Goal: Complete application form

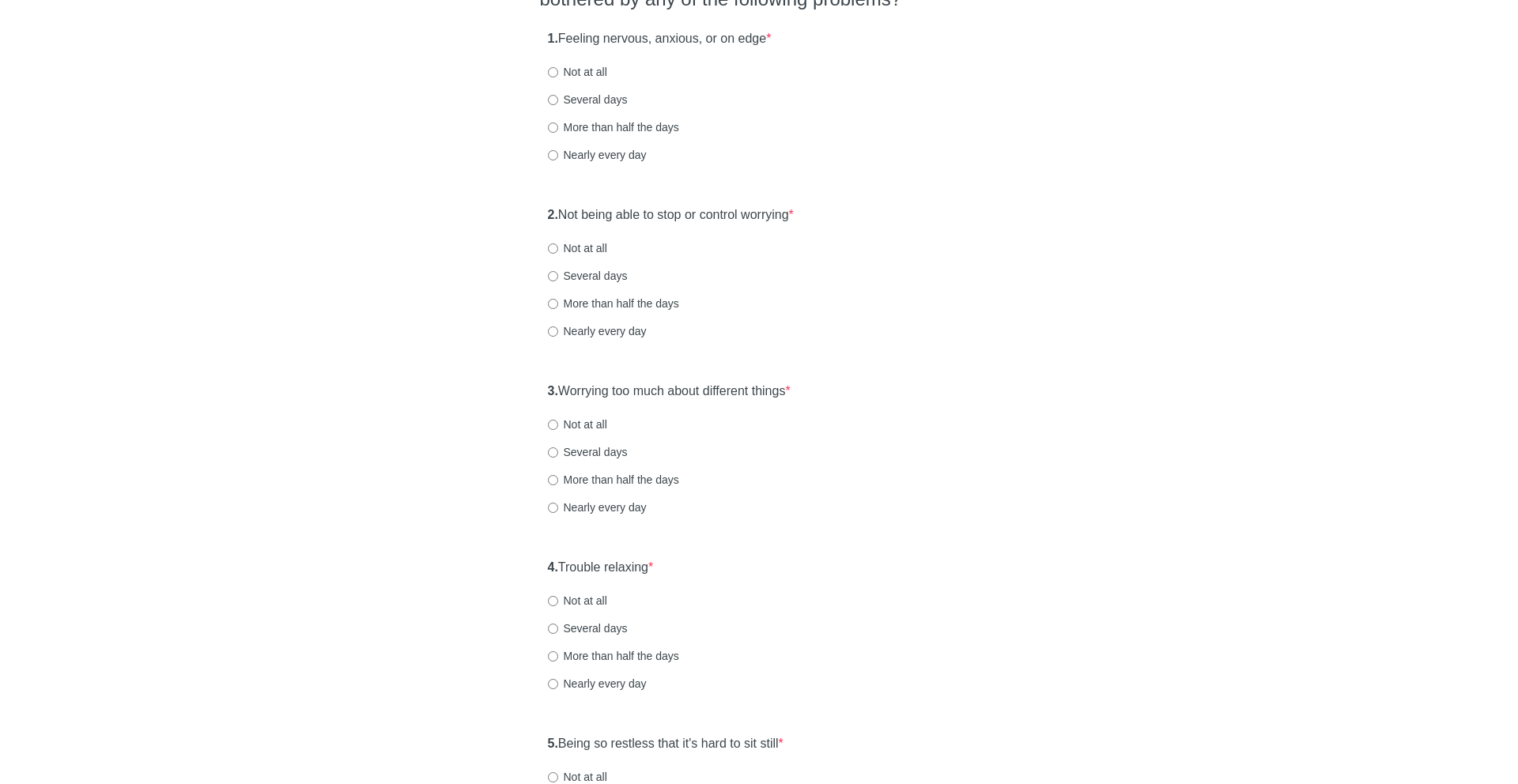
scroll to position [185, 0]
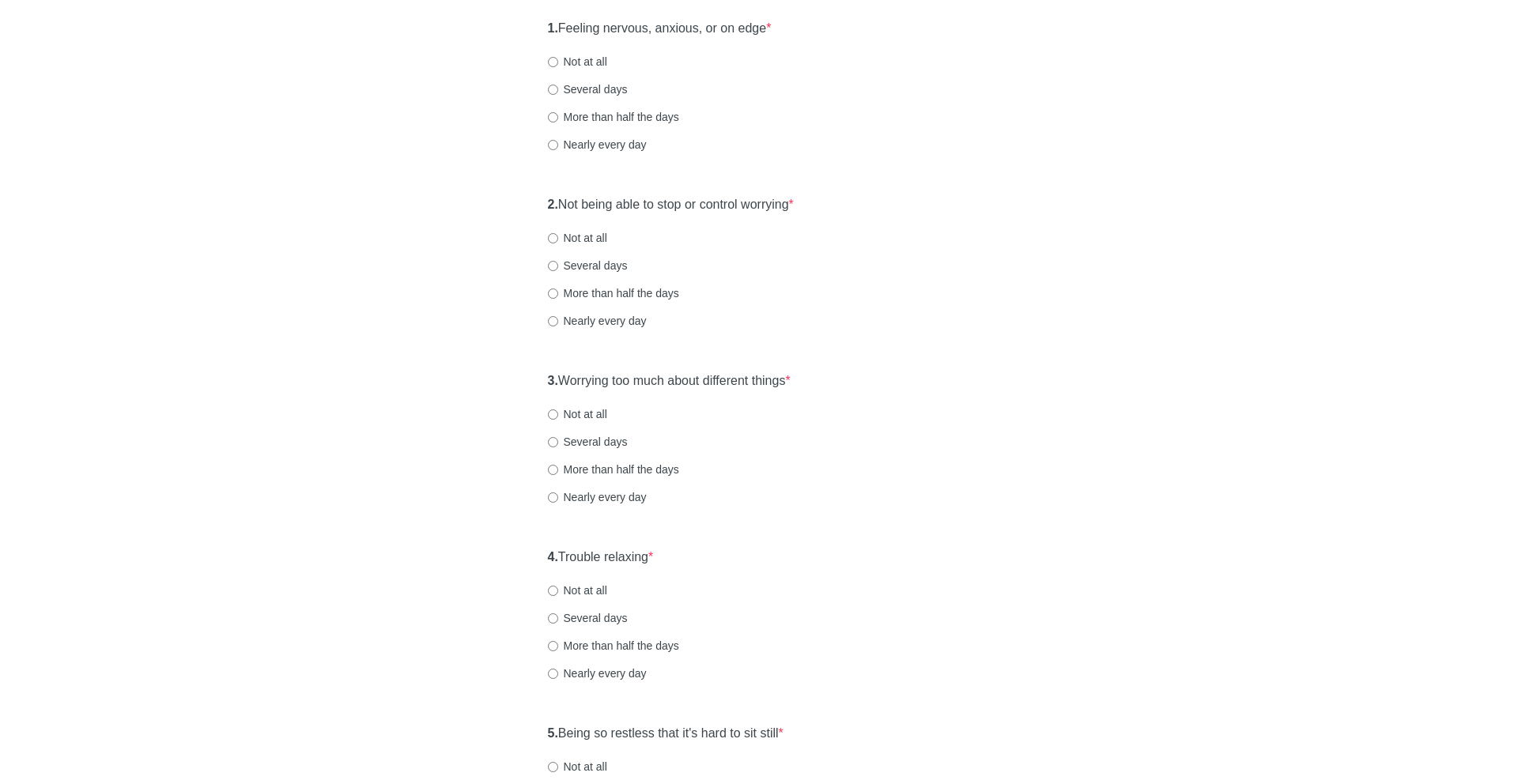
click at [592, 88] on label "Several days" at bounding box center [587, 89] width 79 height 16
click at [558, 88] on input "Several days" at bounding box center [552, 90] width 10 height 10
radio input "true"
click at [575, 64] on label "Not at all" at bounding box center [577, 62] width 59 height 16
click at [558, 64] on input "Not at all" at bounding box center [552, 62] width 10 height 10
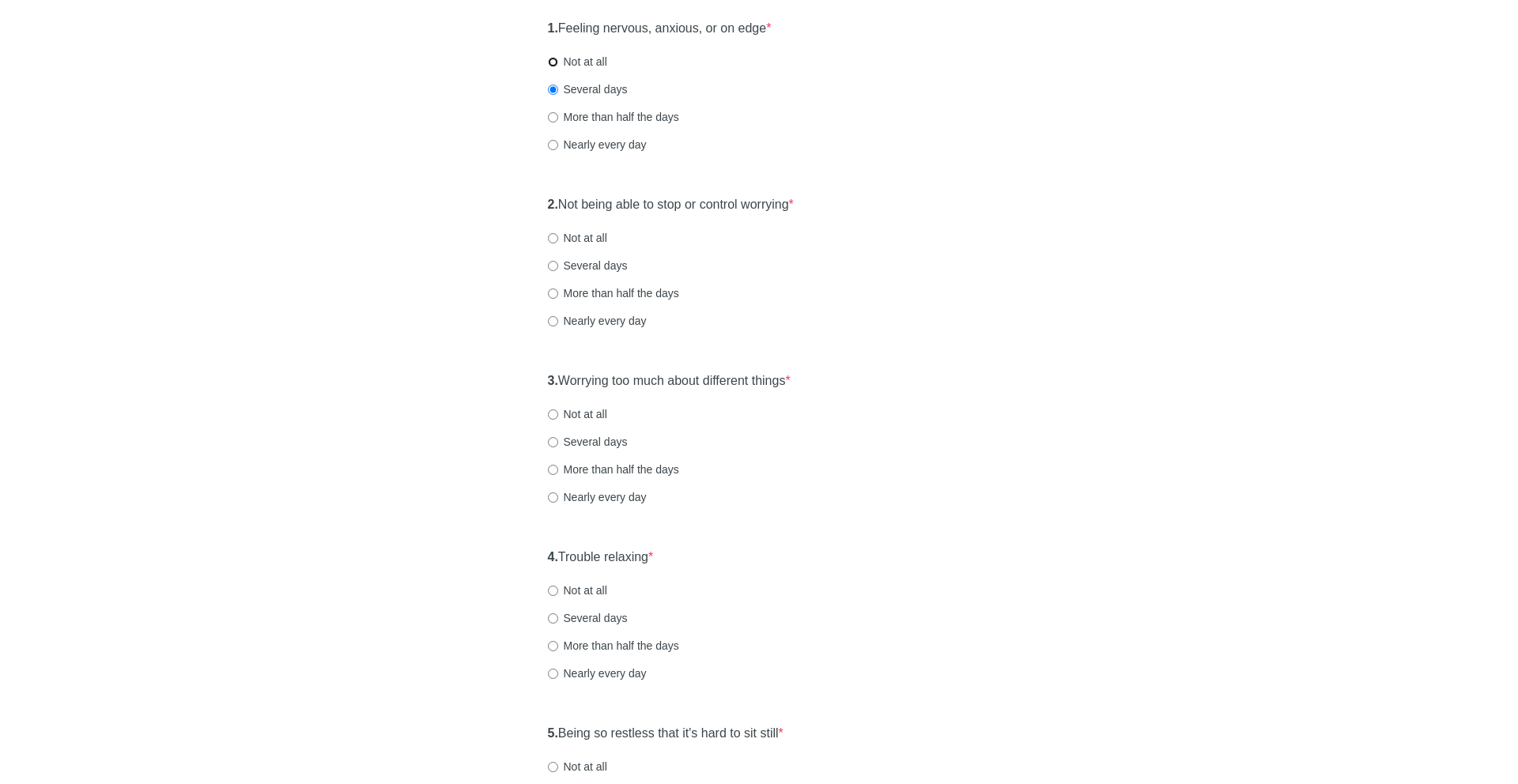
radio input "true"
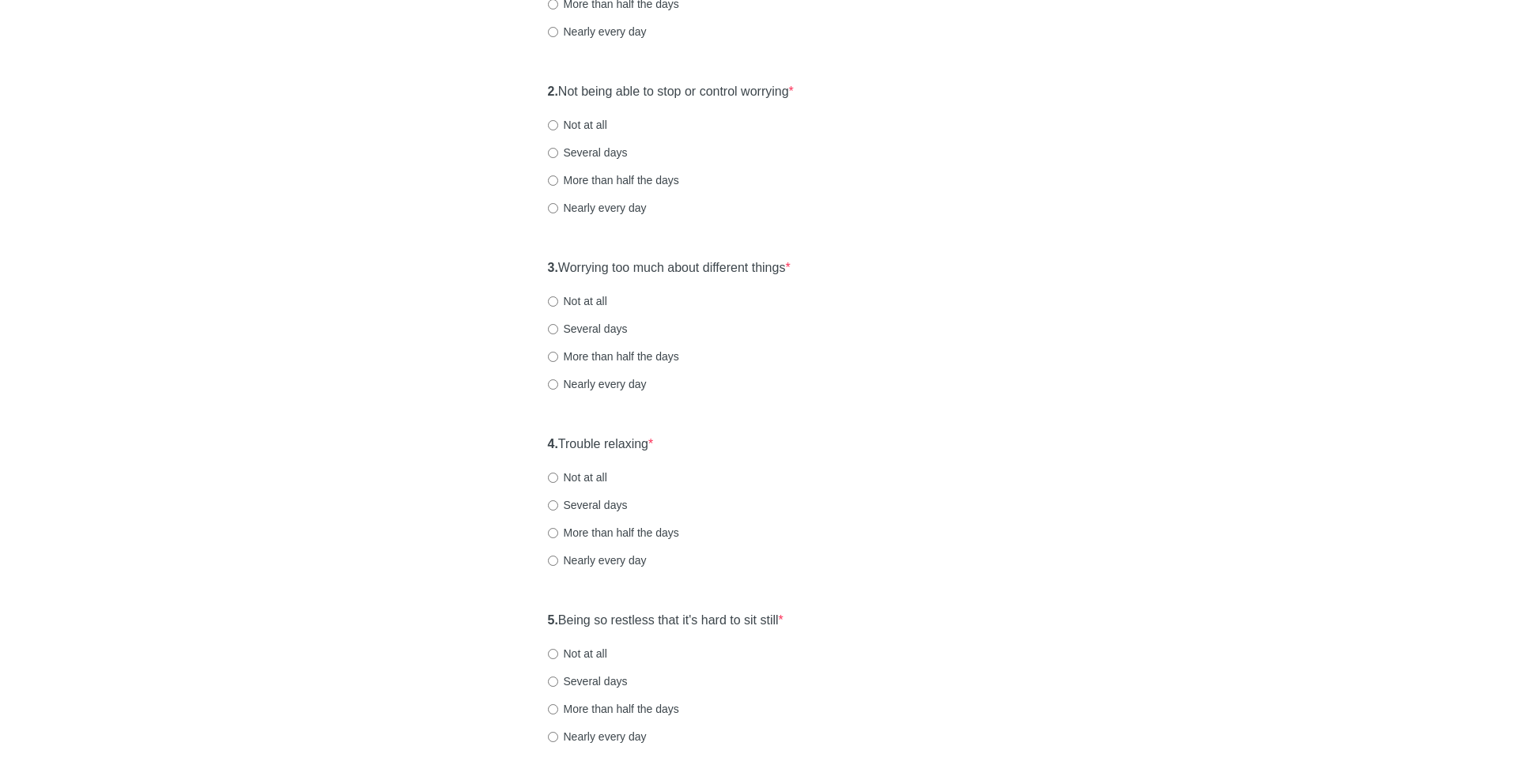
scroll to position [302, 0]
click at [606, 122] on label "Not at all" at bounding box center [577, 121] width 59 height 16
click at [558, 122] on input "Not at all" at bounding box center [552, 121] width 10 height 10
radio input "true"
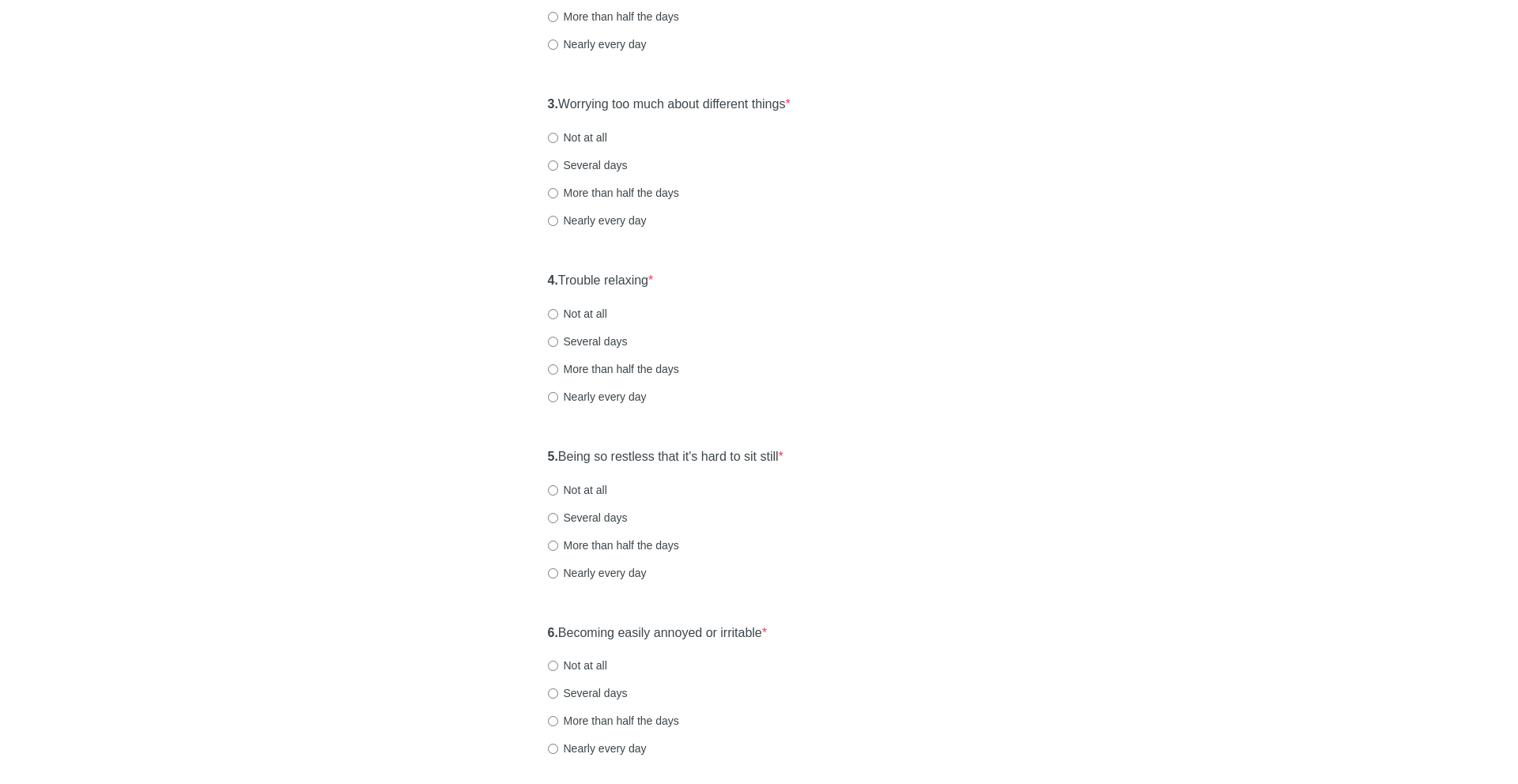
scroll to position [463, 0]
click at [584, 135] on label "Not at all" at bounding box center [577, 136] width 59 height 16
click at [558, 135] on input "Not at all" at bounding box center [552, 136] width 10 height 10
radio input "true"
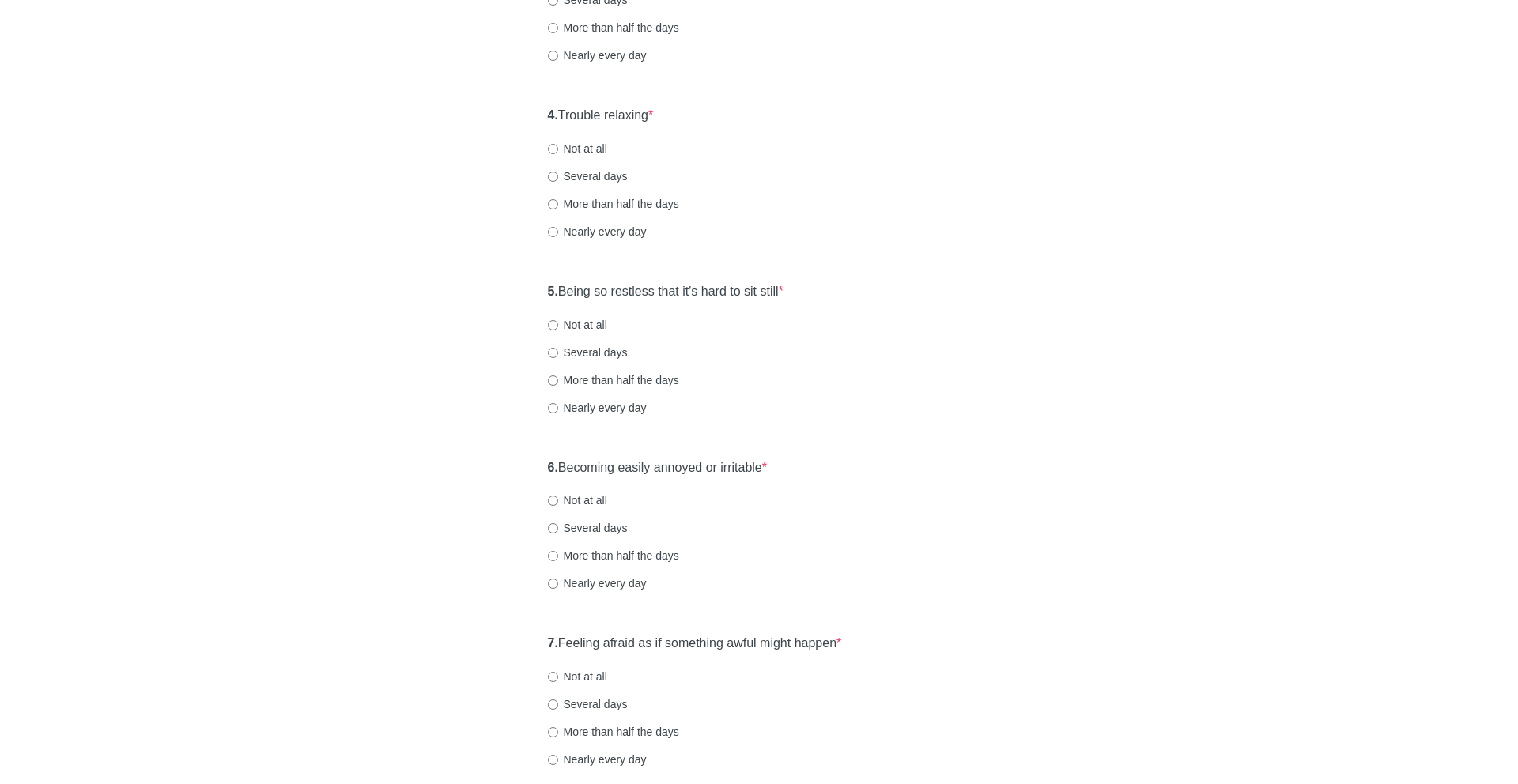
scroll to position [636, 0]
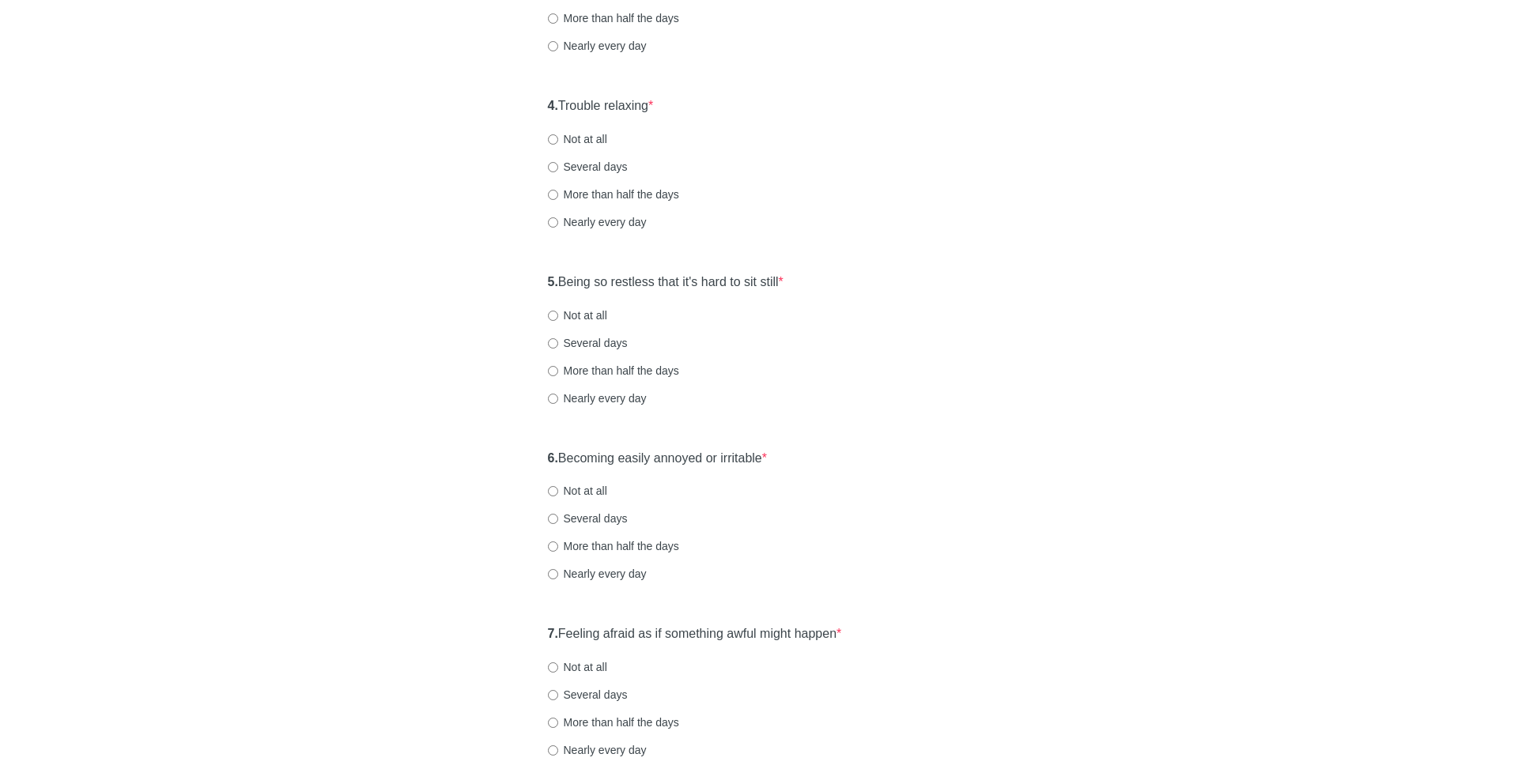
click at [600, 132] on label "Not at all" at bounding box center [577, 138] width 59 height 16
click at [558, 135] on input "Not at all" at bounding box center [552, 139] width 10 height 10
radio input "true"
drag, startPoint x: 562, startPoint y: 275, endPoint x: 857, endPoint y: 288, distance: 295.3
click at [857, 288] on div "5. Being so restless that it's hard to sit still * Not at all Several days More…" at bounding box center [759, 348] width 438 height 164
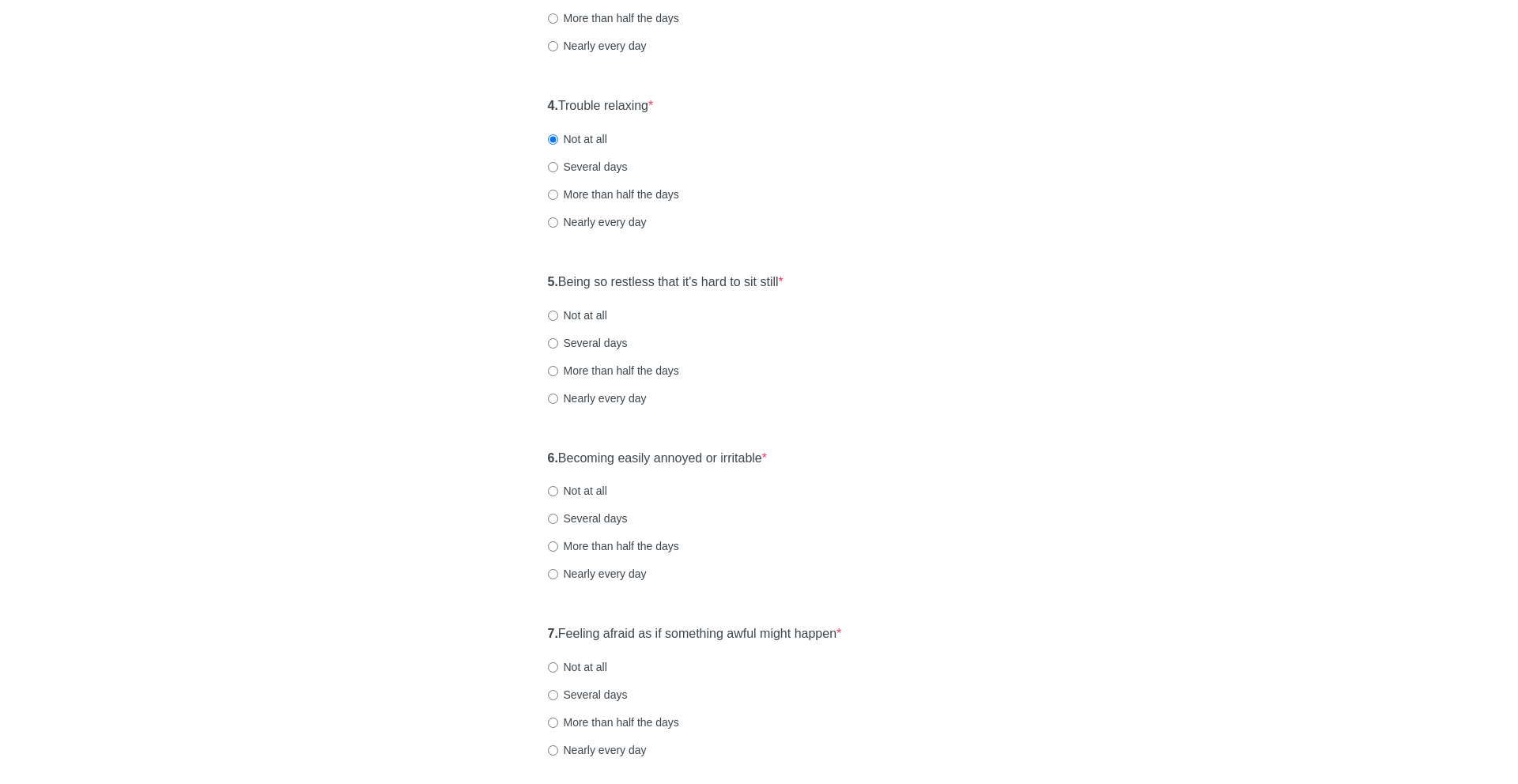
scroll to position [778, 0]
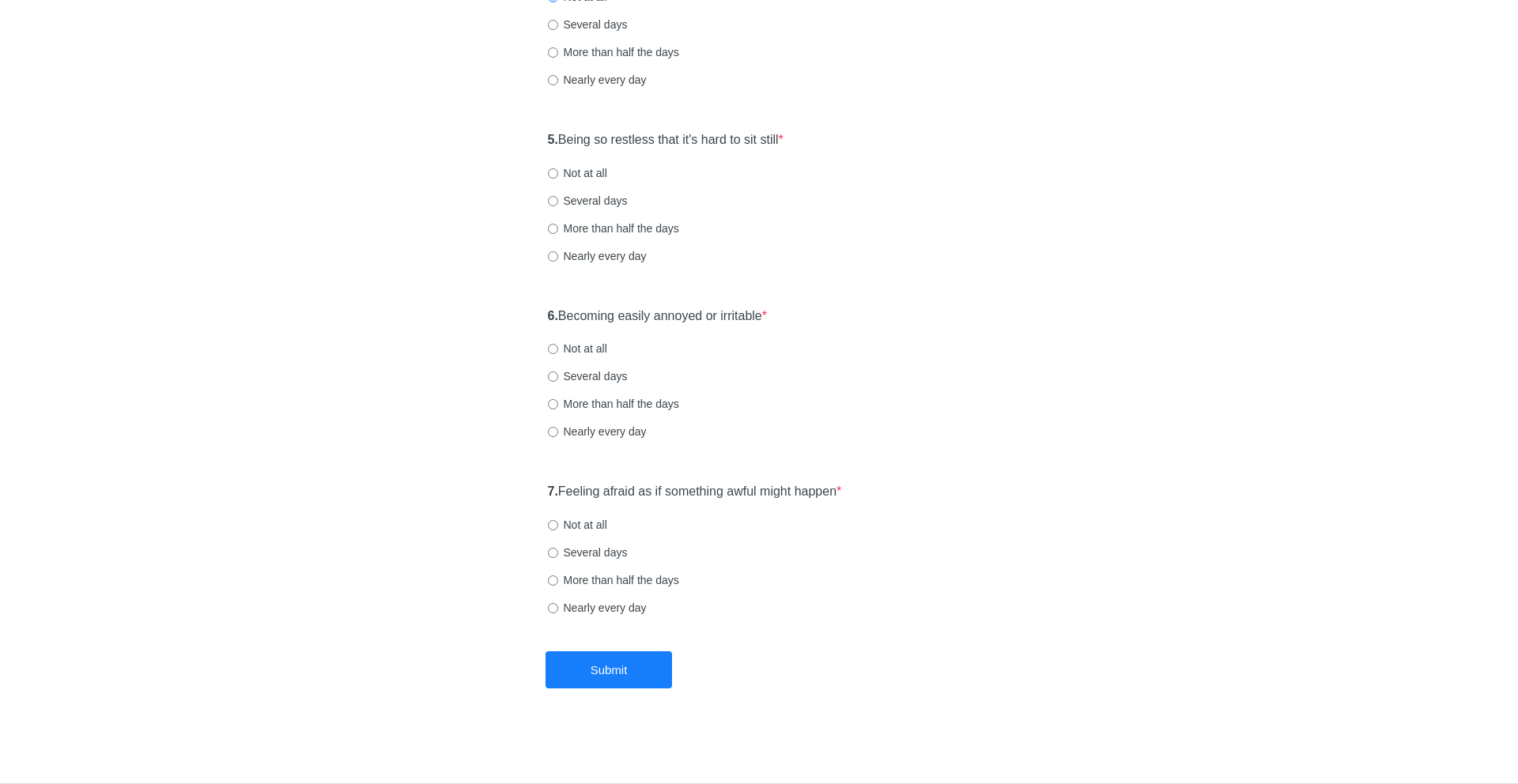
click at [603, 178] on label "Not at all" at bounding box center [577, 173] width 59 height 16
click at [558, 178] on input "Not at all" at bounding box center [552, 173] width 10 height 10
radio input "true"
click at [572, 344] on label "Not at all" at bounding box center [577, 349] width 59 height 16
click at [558, 344] on input "Not at all" at bounding box center [552, 349] width 10 height 10
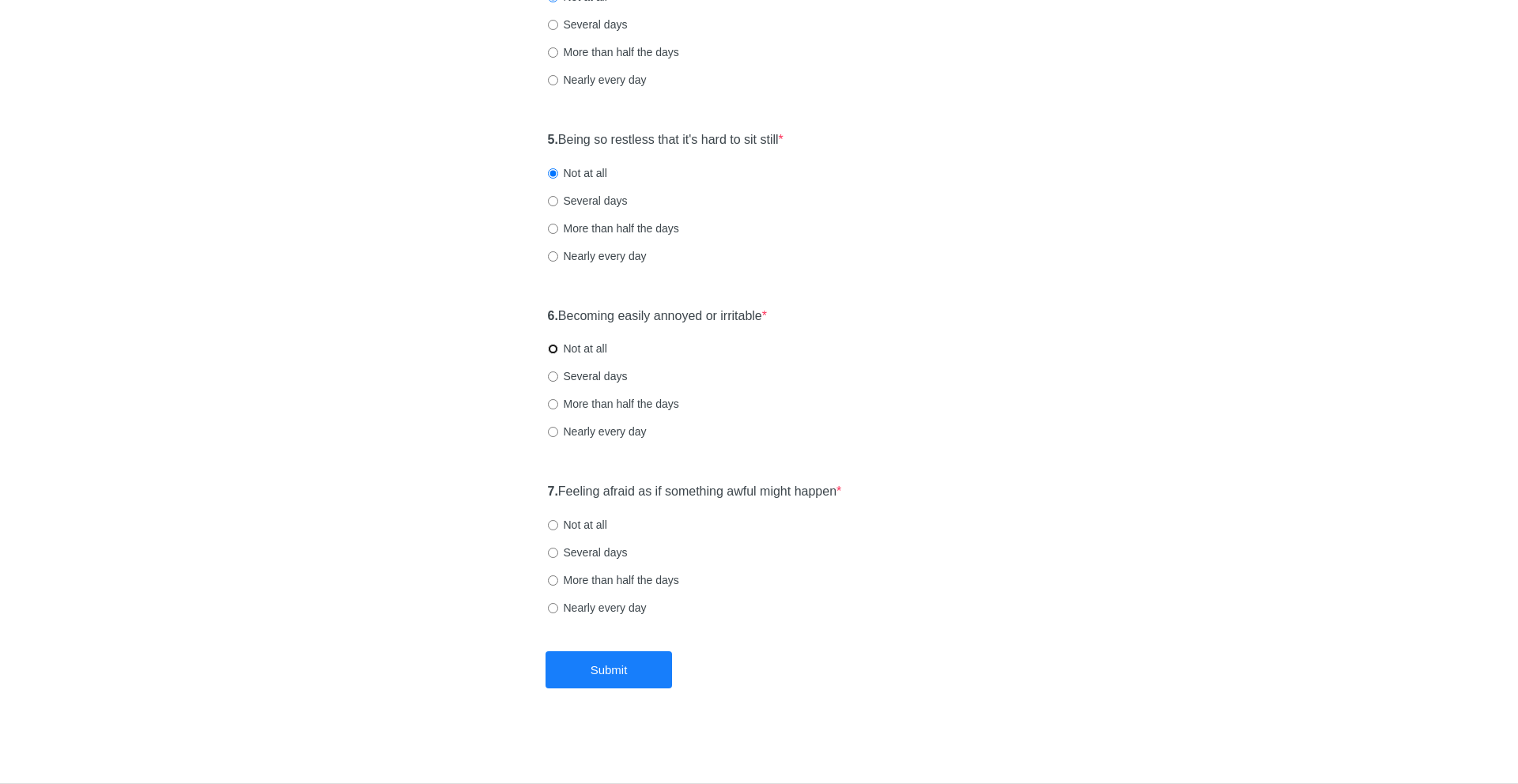
radio input "true"
drag, startPoint x: 556, startPoint y: 491, endPoint x: 946, endPoint y: 491, distance: 390.0
click at [946, 491] on div "7. Feeling afraid as if something awful might happen * Not at all Several days …" at bounding box center [759, 557] width 438 height 164
click at [563, 521] on label "Not at all" at bounding box center [577, 524] width 59 height 16
click at [558, 521] on input "Not at all" at bounding box center [552, 525] width 10 height 10
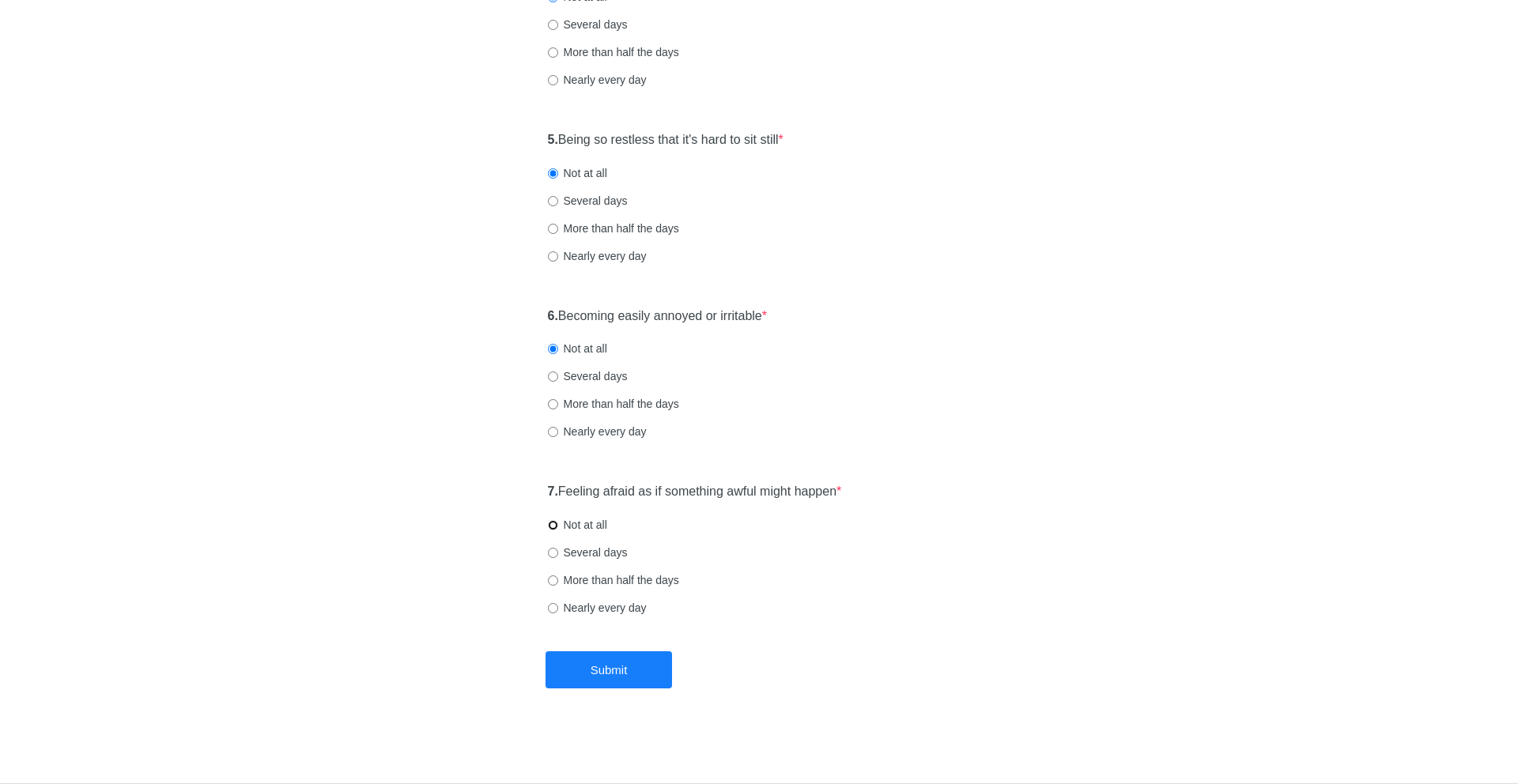
radio input "true"
click at [611, 684] on button "Submit" at bounding box center [609, 670] width 126 height 37
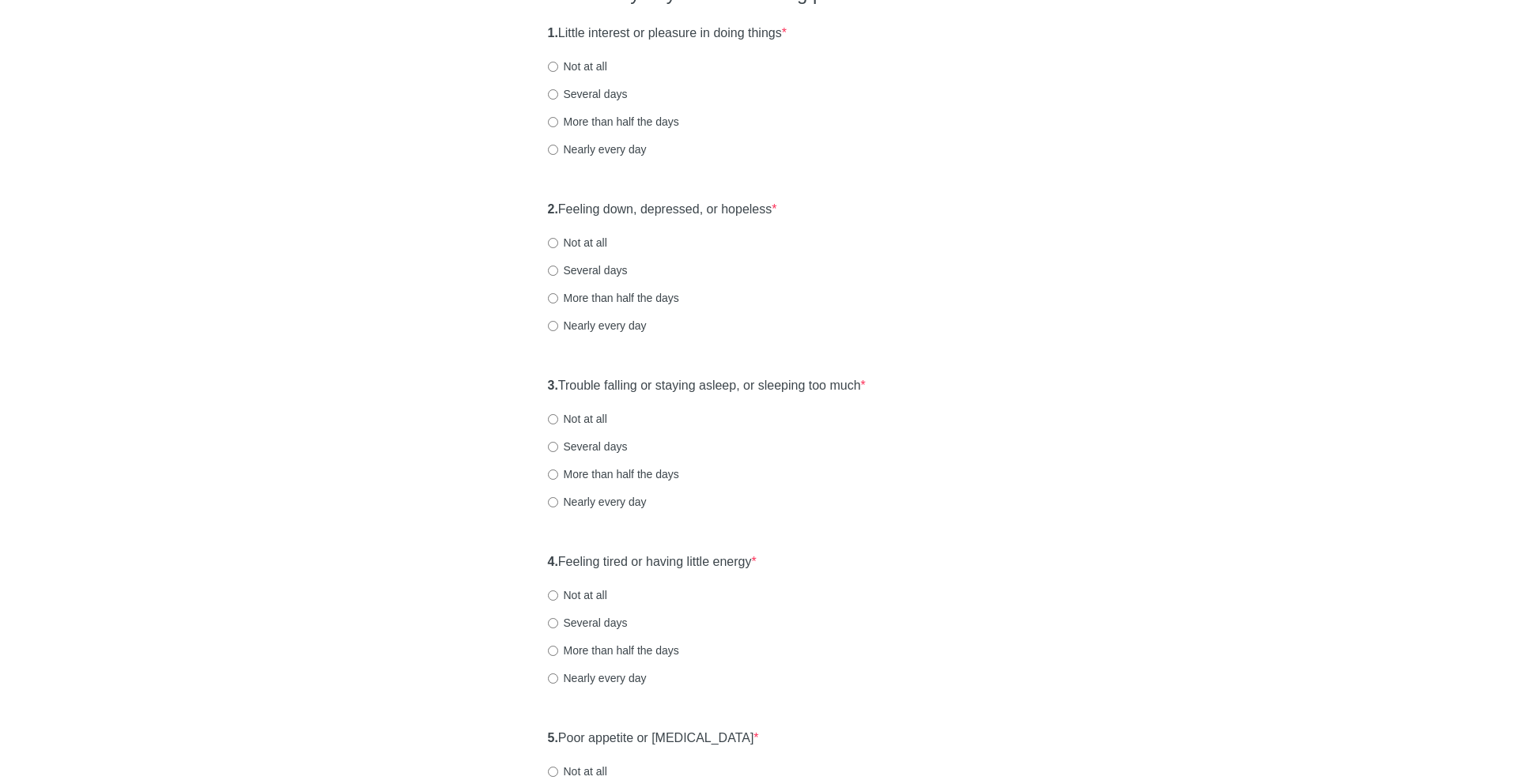
scroll to position [186, 0]
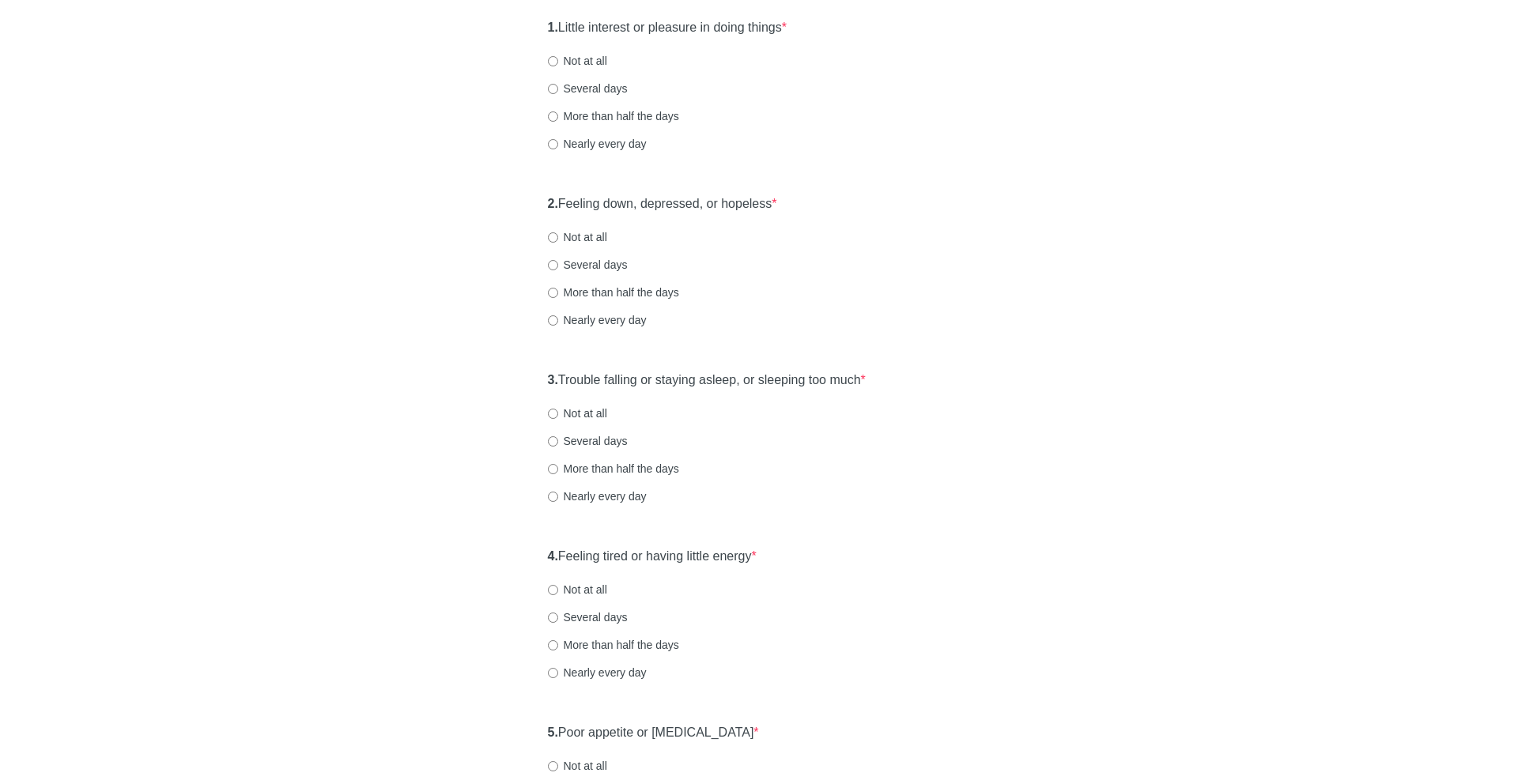
click at [567, 27] on label "1. Little interest or pleasure in doing things *" at bounding box center [666, 27] width 238 height 18
drag, startPoint x: 567, startPoint y: 27, endPoint x: 821, endPoint y: 27, distance: 254.0
click at [821, 27] on div "1. Little interest or pleasure in doing things * Not at all Several days More t…" at bounding box center [759, 93] width 438 height 164
click at [580, 59] on label "Not at all" at bounding box center [577, 61] width 59 height 16
click at [558, 59] on input "Not at all" at bounding box center [552, 61] width 10 height 10
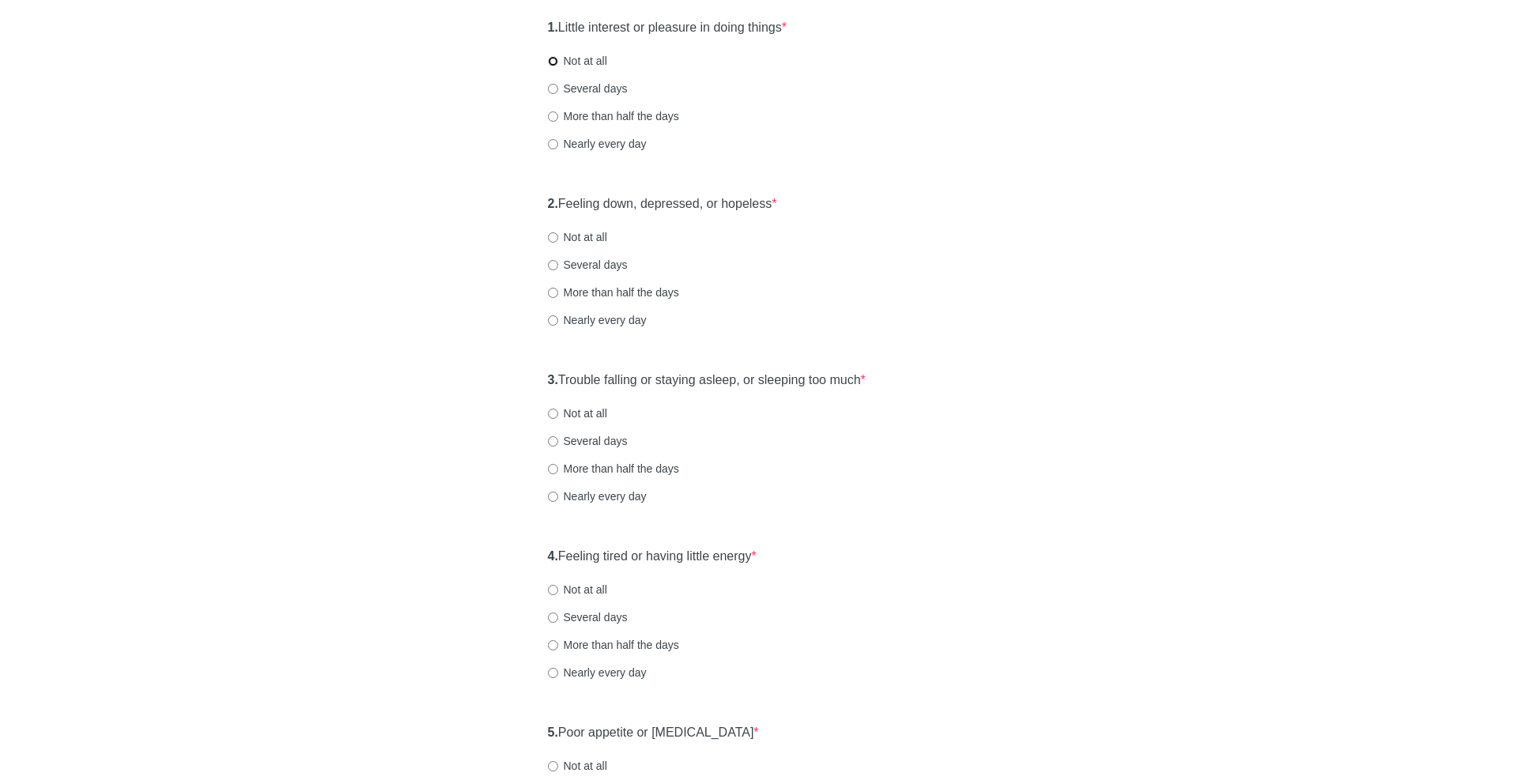
radio input "true"
drag, startPoint x: 564, startPoint y: 204, endPoint x: 811, endPoint y: 205, distance: 247.0
click at [811, 205] on div "2. Feeling down, depressed, or hopeless * Not at all Several days More than hal…" at bounding box center [759, 269] width 438 height 164
click at [597, 244] on label "Not at all" at bounding box center [577, 236] width 59 height 16
click at [558, 243] on input "Not at all" at bounding box center [552, 237] width 10 height 10
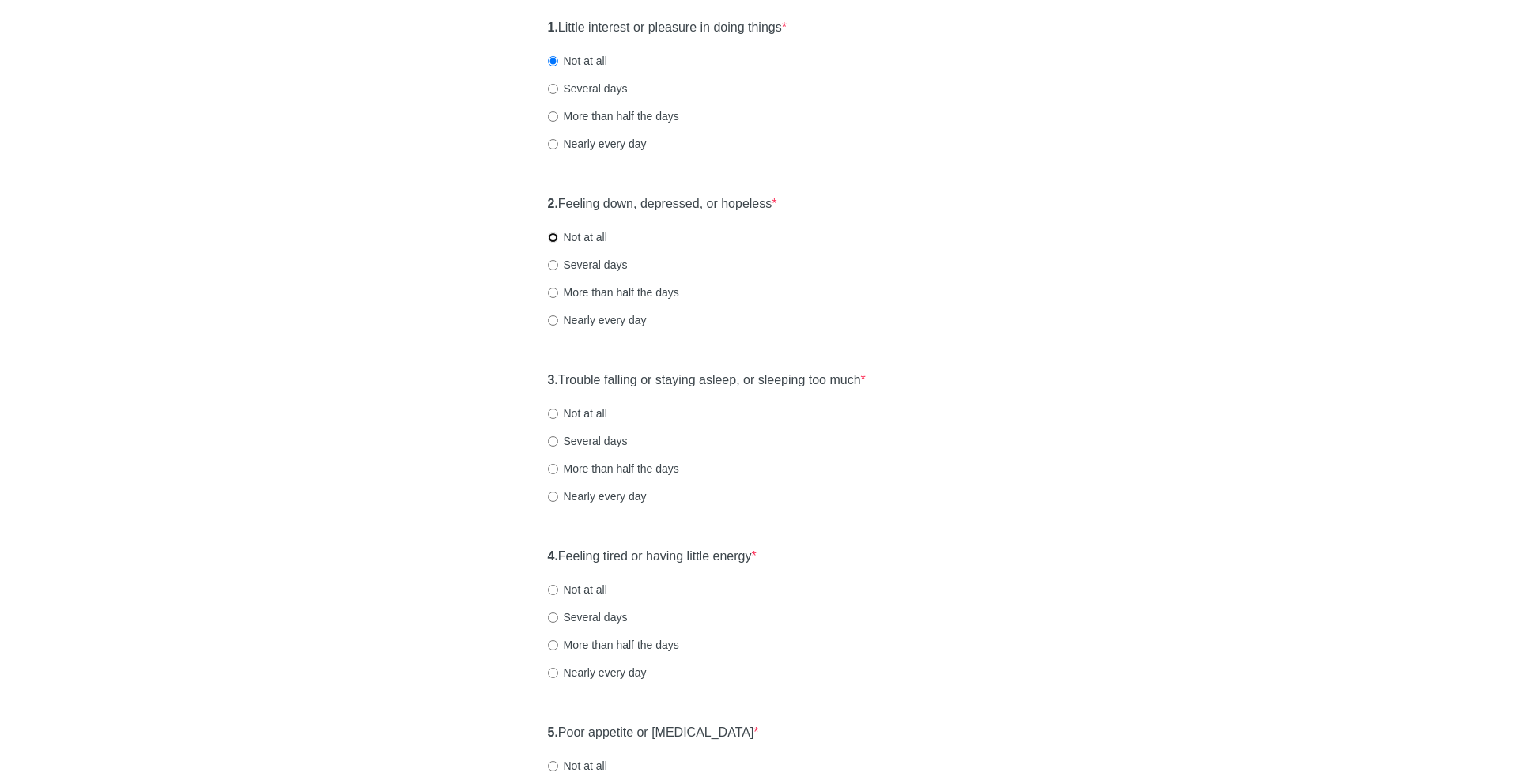
radio input "true"
drag, startPoint x: 564, startPoint y: 372, endPoint x: 909, endPoint y: 382, distance: 345.1
click at [909, 382] on div "3. Trouble falling or staying asleep, or sleeping too much * Not at all Several…" at bounding box center [759, 446] width 438 height 164
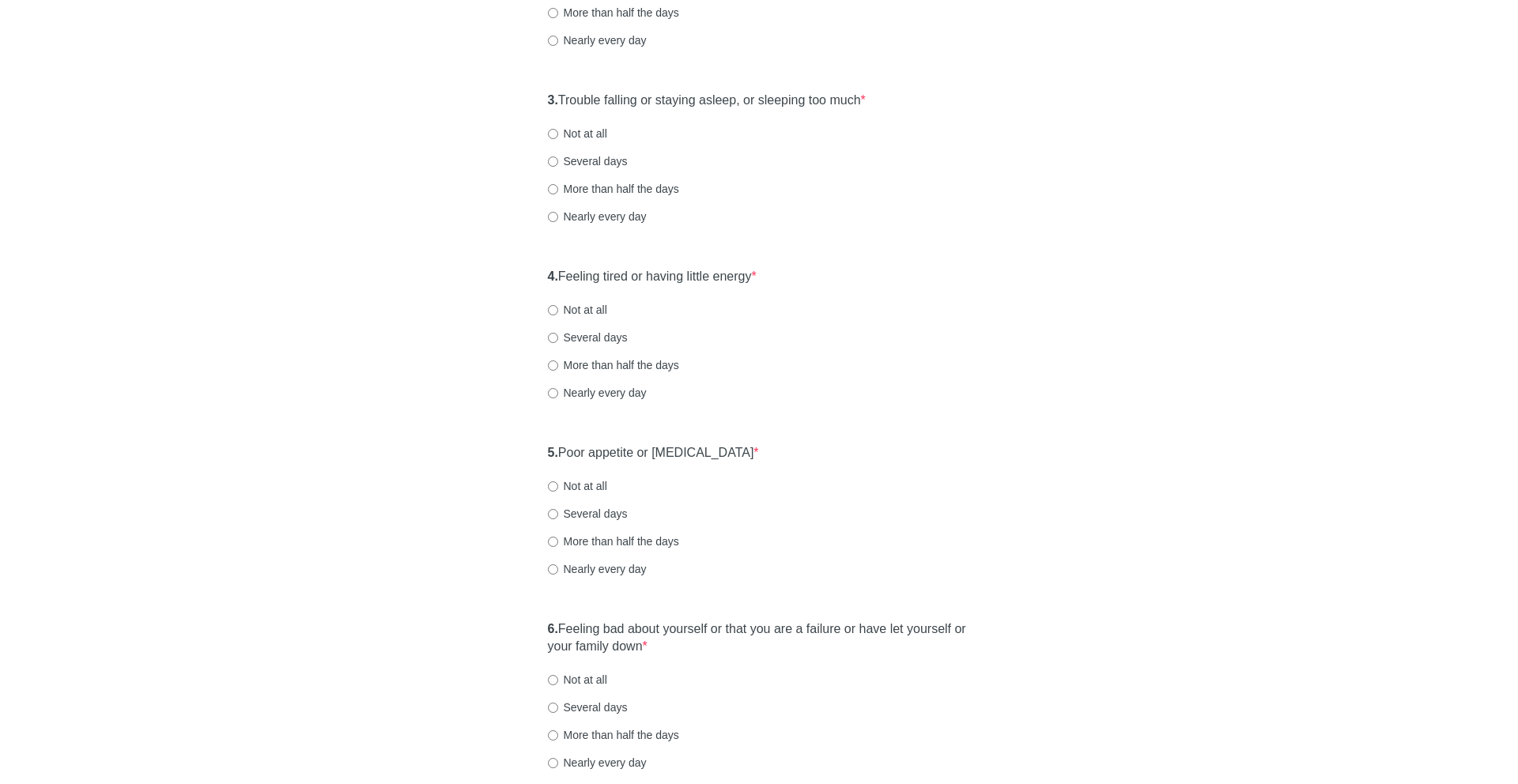
scroll to position [467, 0]
click at [607, 156] on label "Several days" at bounding box center [587, 159] width 79 height 16
click at [558, 156] on input "Several days" at bounding box center [552, 160] width 10 height 10
radio input "true"
drag, startPoint x: 562, startPoint y: 272, endPoint x: 793, endPoint y: 272, distance: 231.0
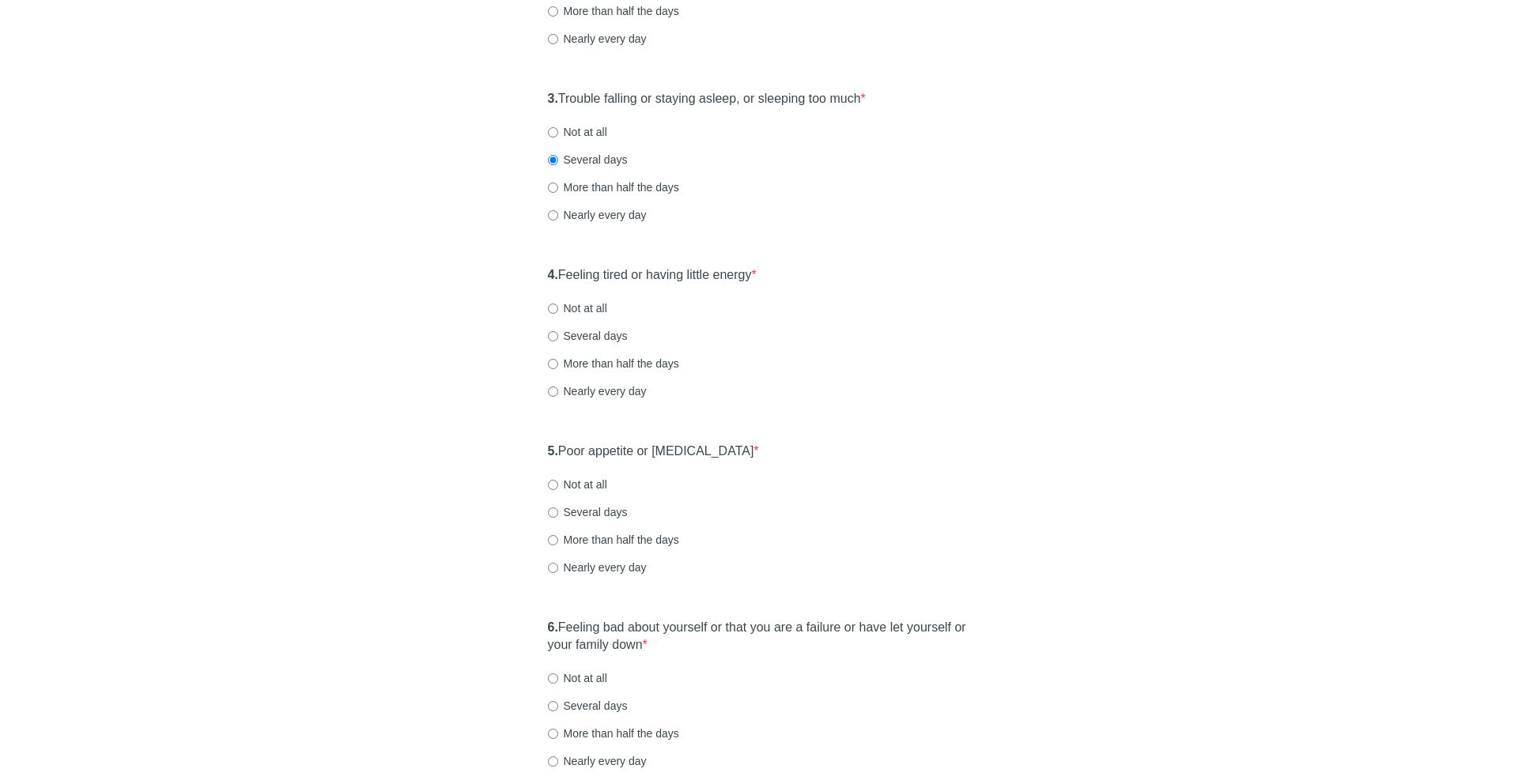
click at [793, 272] on div "4. Feeling tired or having little energy * Not at all Several days More than ha…" at bounding box center [759, 341] width 438 height 164
click at [602, 304] on label "Not at all" at bounding box center [577, 307] width 59 height 16
click at [558, 304] on input "Not at all" at bounding box center [552, 308] width 10 height 10
radio input "true"
click at [595, 483] on label "Not at all" at bounding box center [577, 484] width 59 height 16
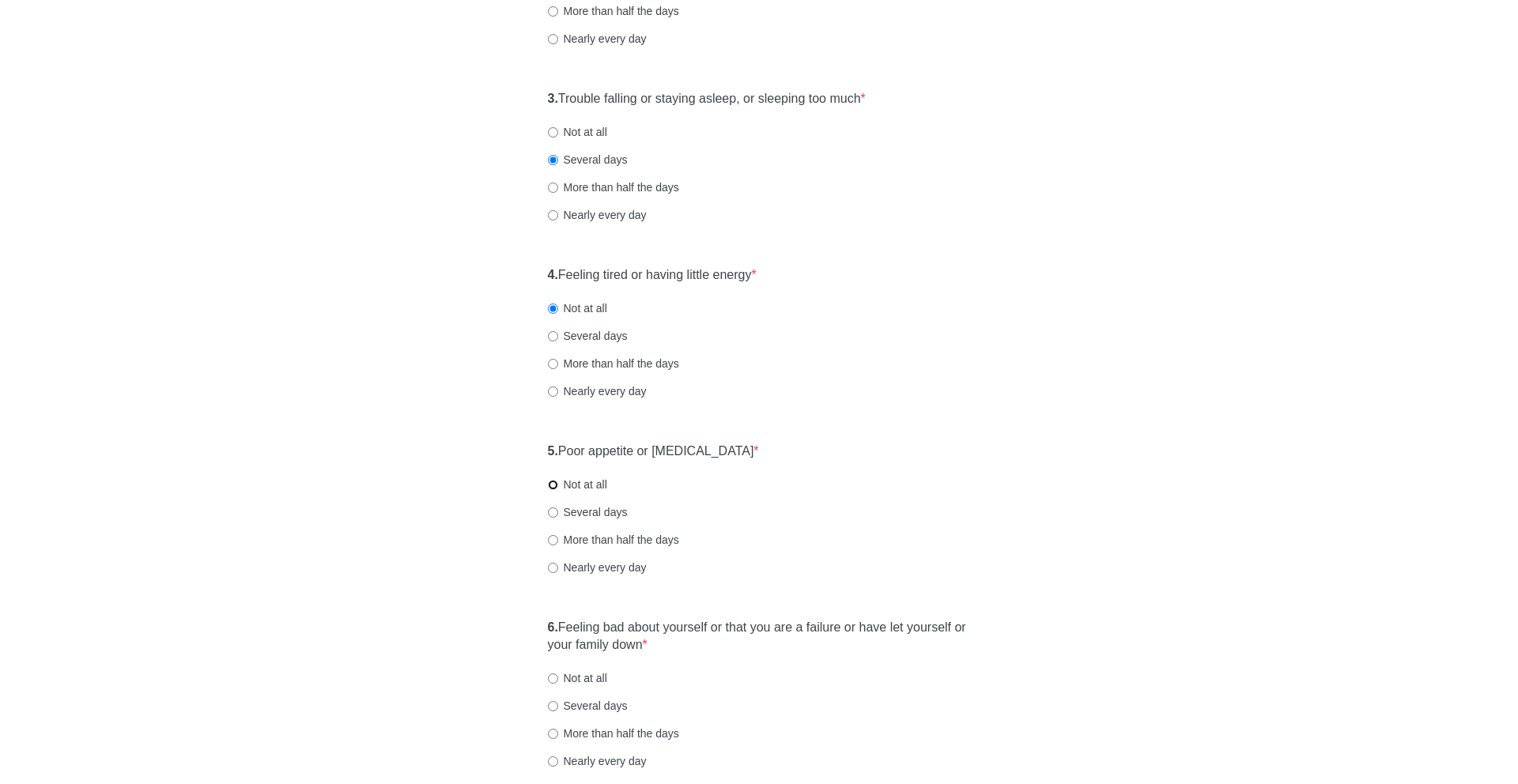
click at [558, 483] on input "Not at all" at bounding box center [552, 484] width 10 height 10
radio input "true"
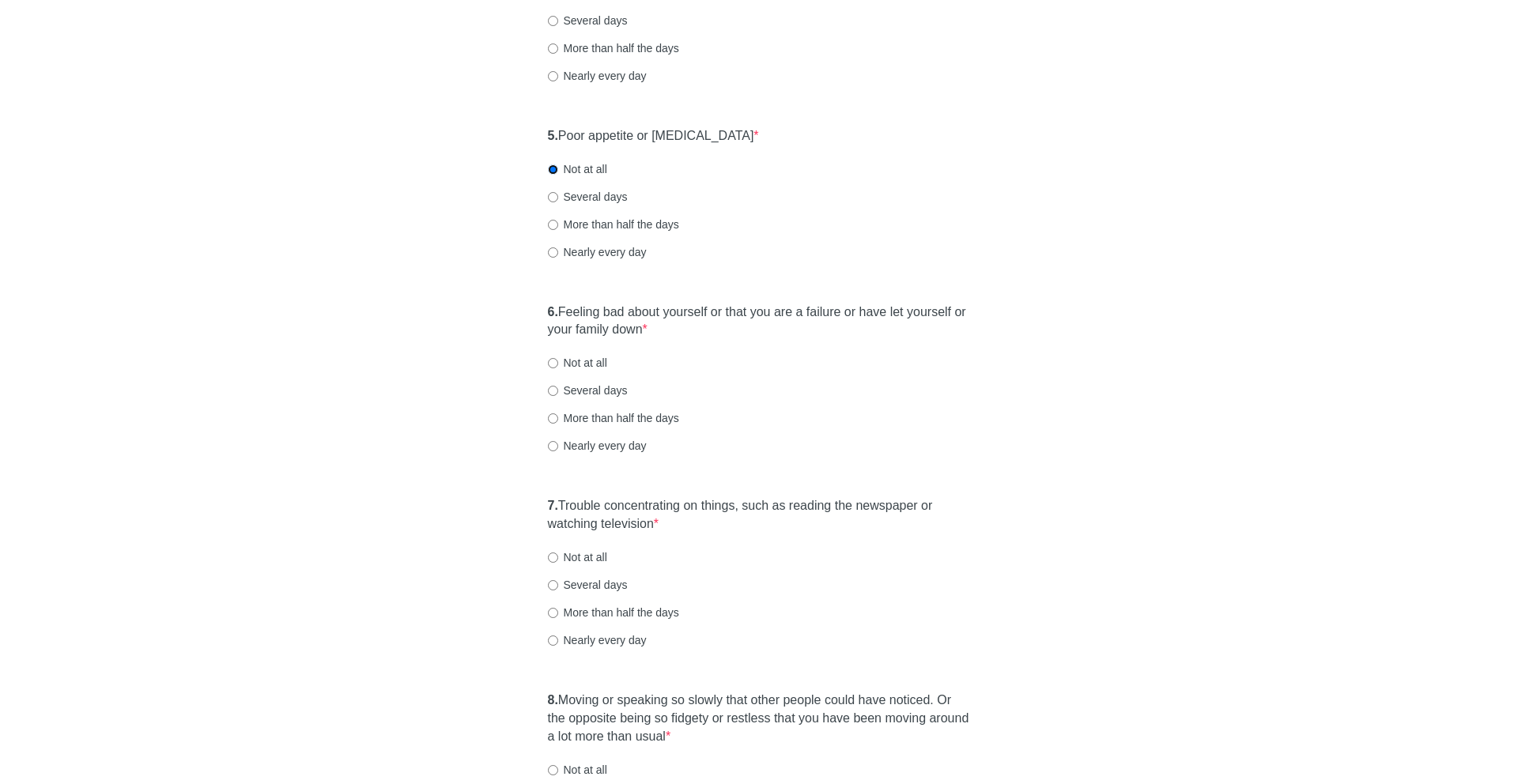
scroll to position [987, 0]
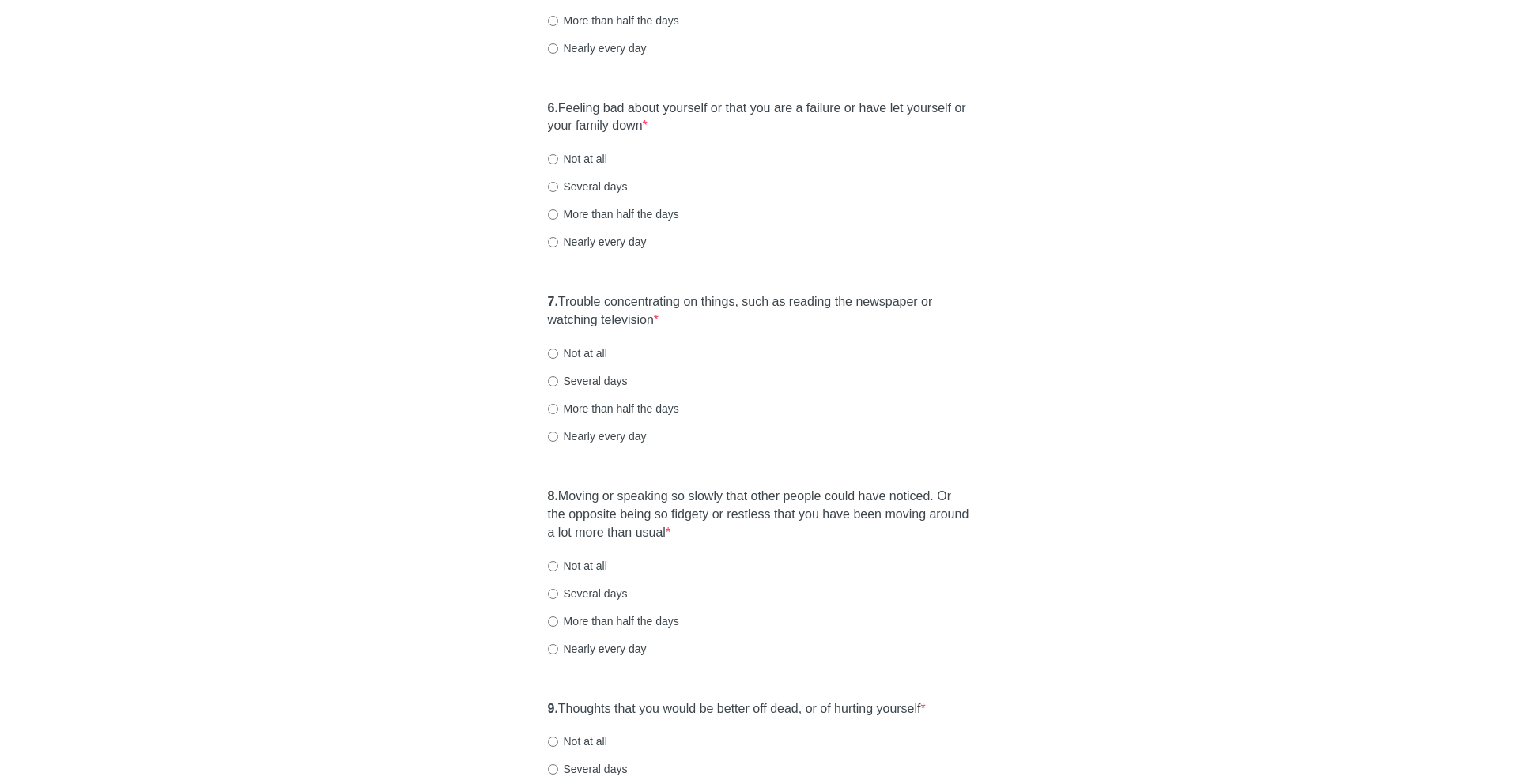
click at [593, 156] on label "Not at all" at bounding box center [577, 159] width 59 height 16
click at [558, 156] on input "Not at all" at bounding box center [552, 159] width 10 height 10
radio input "true"
drag, startPoint x: 577, startPoint y: 303, endPoint x: 703, endPoint y: 317, distance: 126.8
click at [703, 317] on label "7. Trouble concentrating on things, such as reading the newspaper or watching t…" at bounding box center [759, 311] width 423 height 36
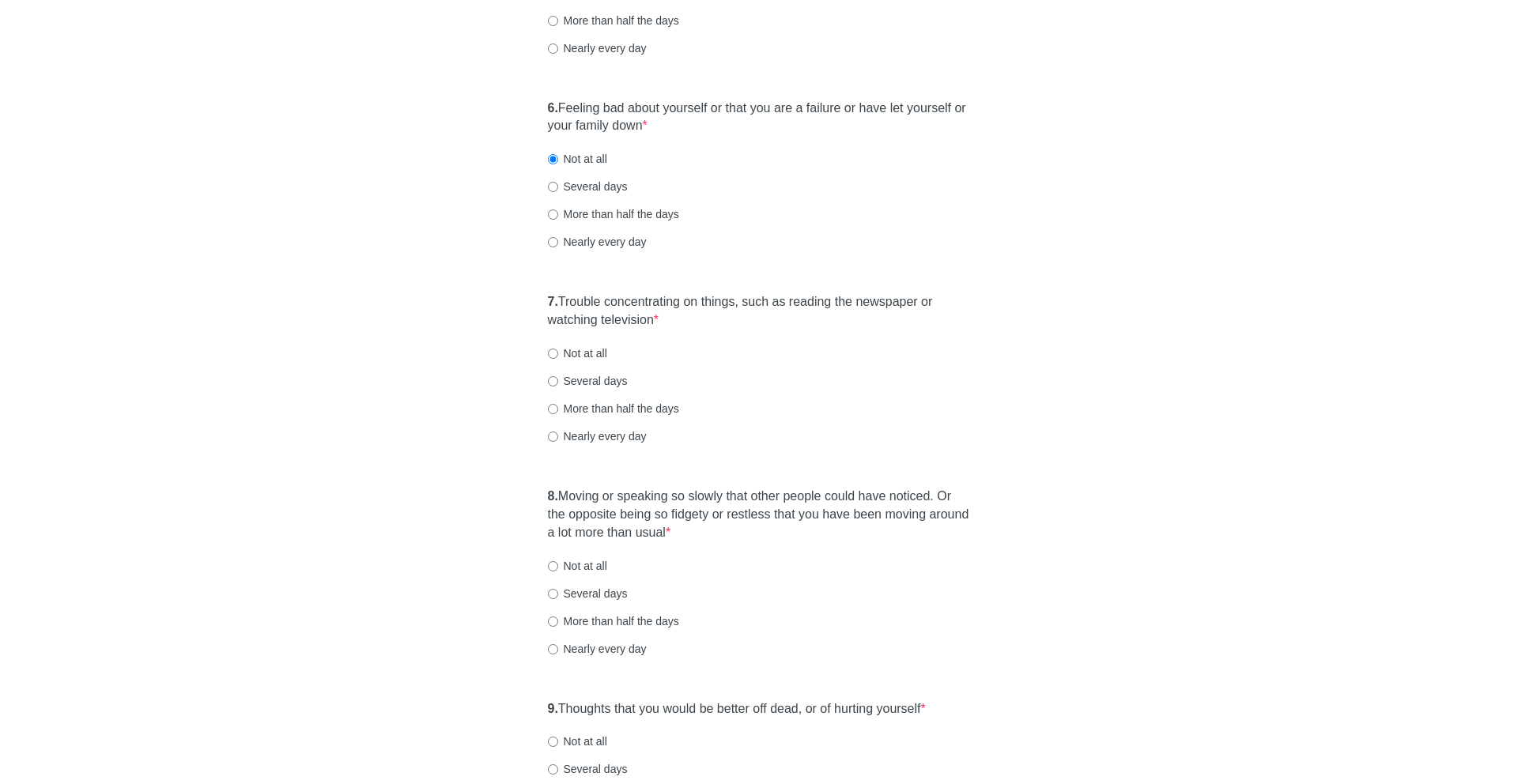
drag, startPoint x: 703, startPoint y: 317, endPoint x: 566, endPoint y: 299, distance: 138.2
click at [566, 299] on label "7. Trouble concentrating on things, such as reading the newspaper or watching t…" at bounding box center [759, 311] width 423 height 36
click at [603, 353] on label "Not at all" at bounding box center [577, 353] width 59 height 16
click at [558, 353] on input "Not at all" at bounding box center [552, 353] width 10 height 10
radio input "true"
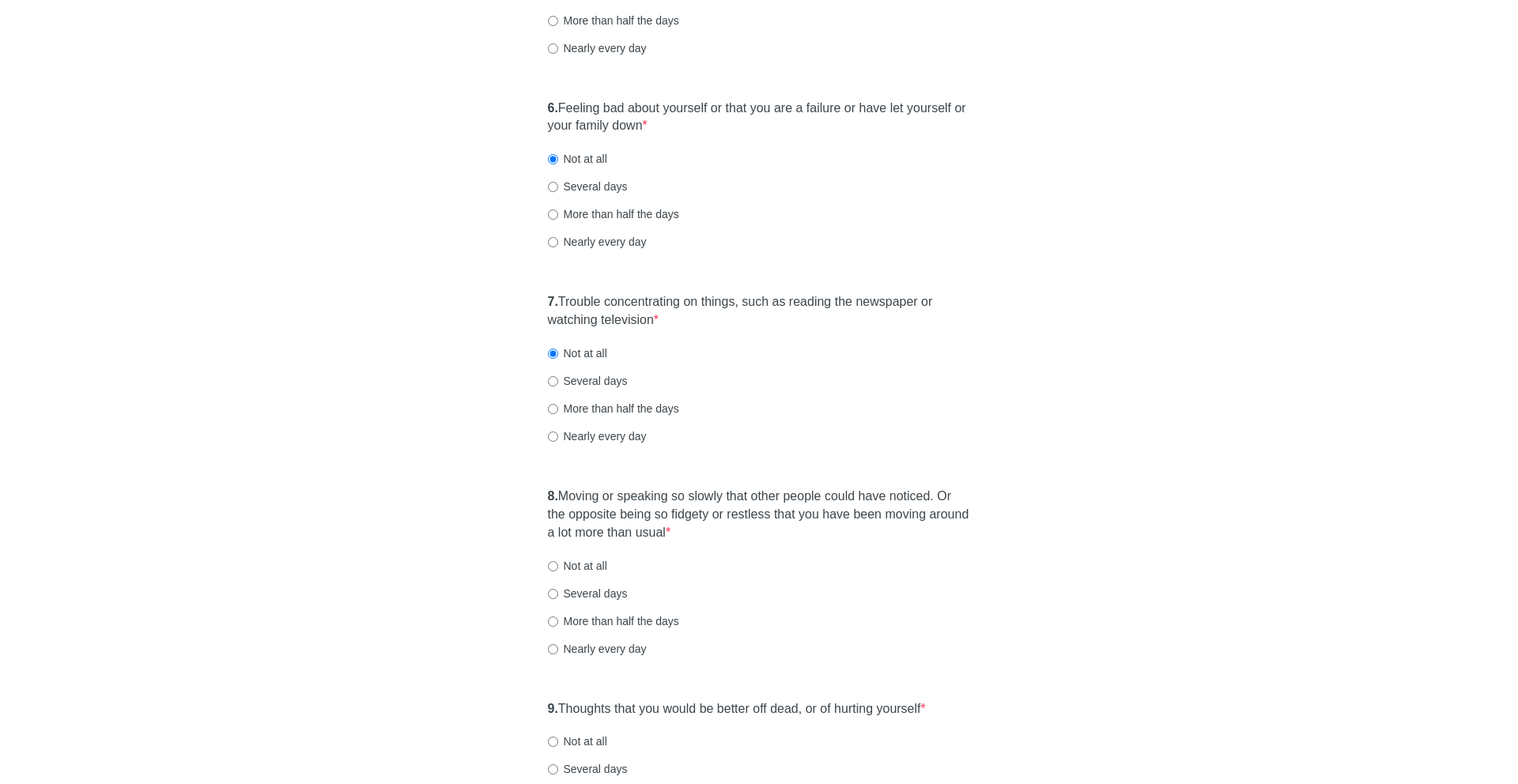
drag, startPoint x: 609, startPoint y: 503, endPoint x: 737, endPoint y: 537, distance: 132.4
click at [737, 537] on label "8. Moving or speaking so slowly that other people could have noticed. Or the op…" at bounding box center [759, 515] width 423 height 54
click at [580, 566] on label "Not at all" at bounding box center [577, 565] width 59 height 16
click at [558, 566] on input "Not at all" at bounding box center [552, 566] width 10 height 10
radio input "true"
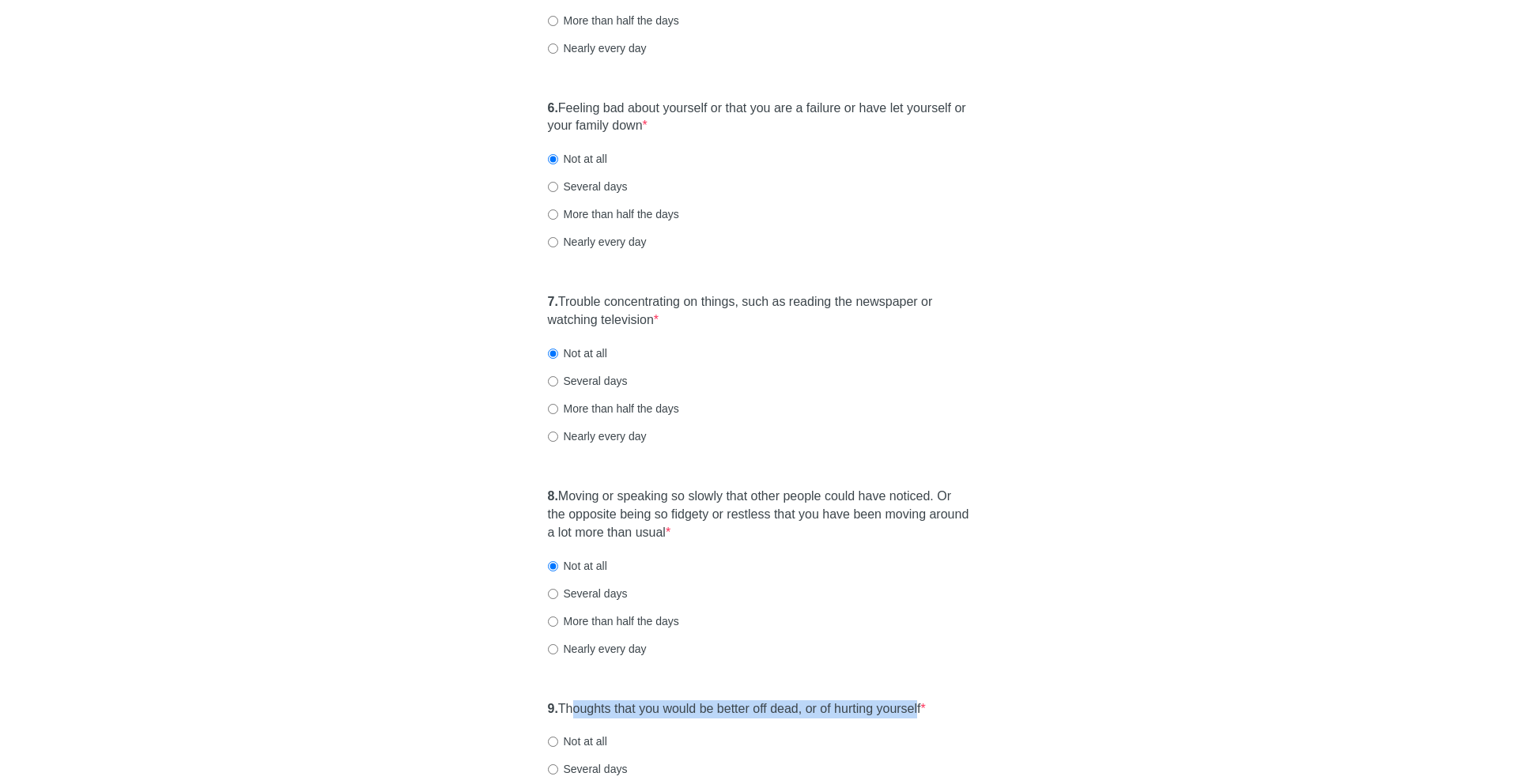
drag, startPoint x: 577, startPoint y: 706, endPoint x: 941, endPoint y: 716, distance: 364.1
click at [925, 716] on label "9. Thoughts that you would be better off dead, or of hurting yourself *" at bounding box center [737, 708] width 378 height 18
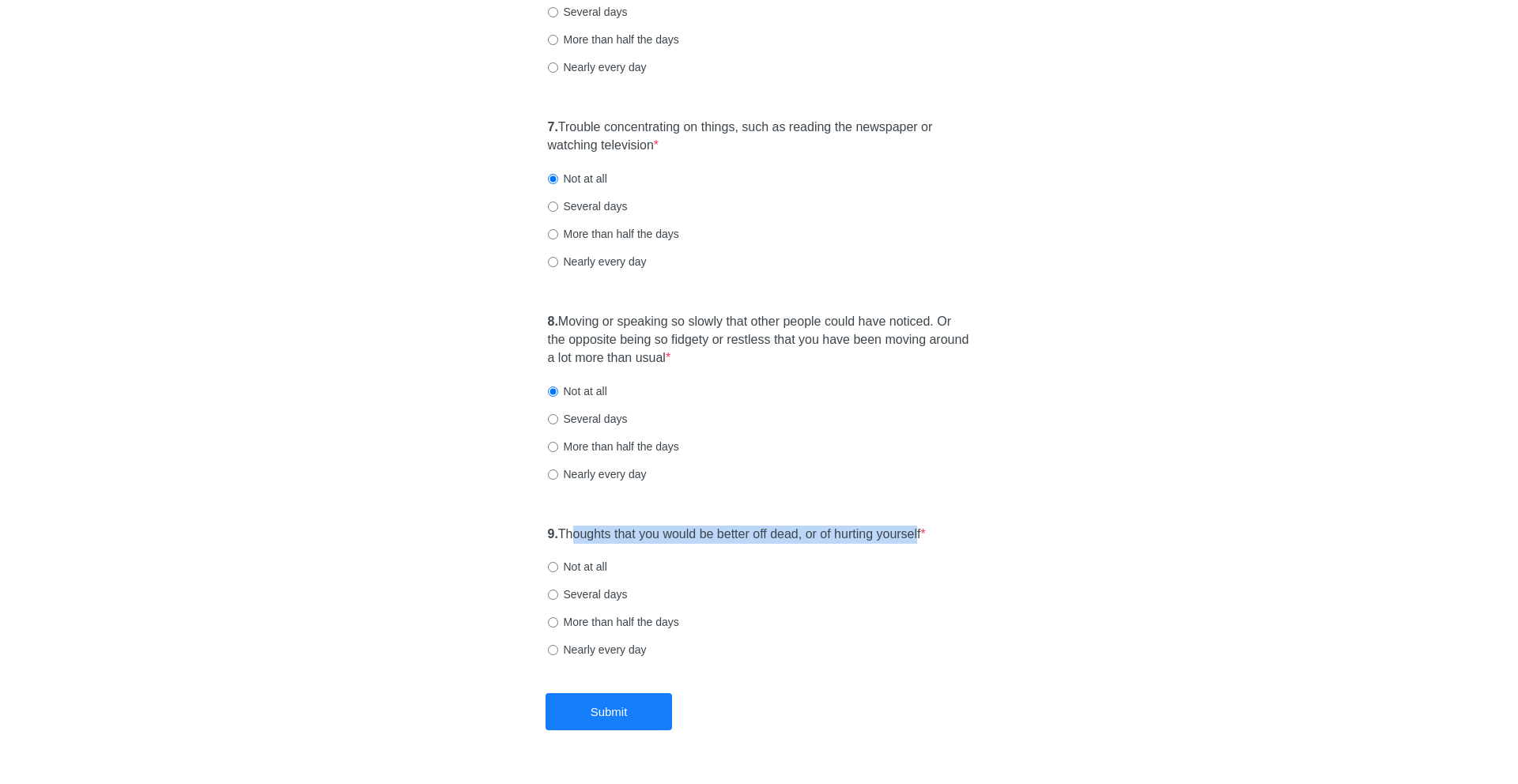
scroll to position [1203, 0]
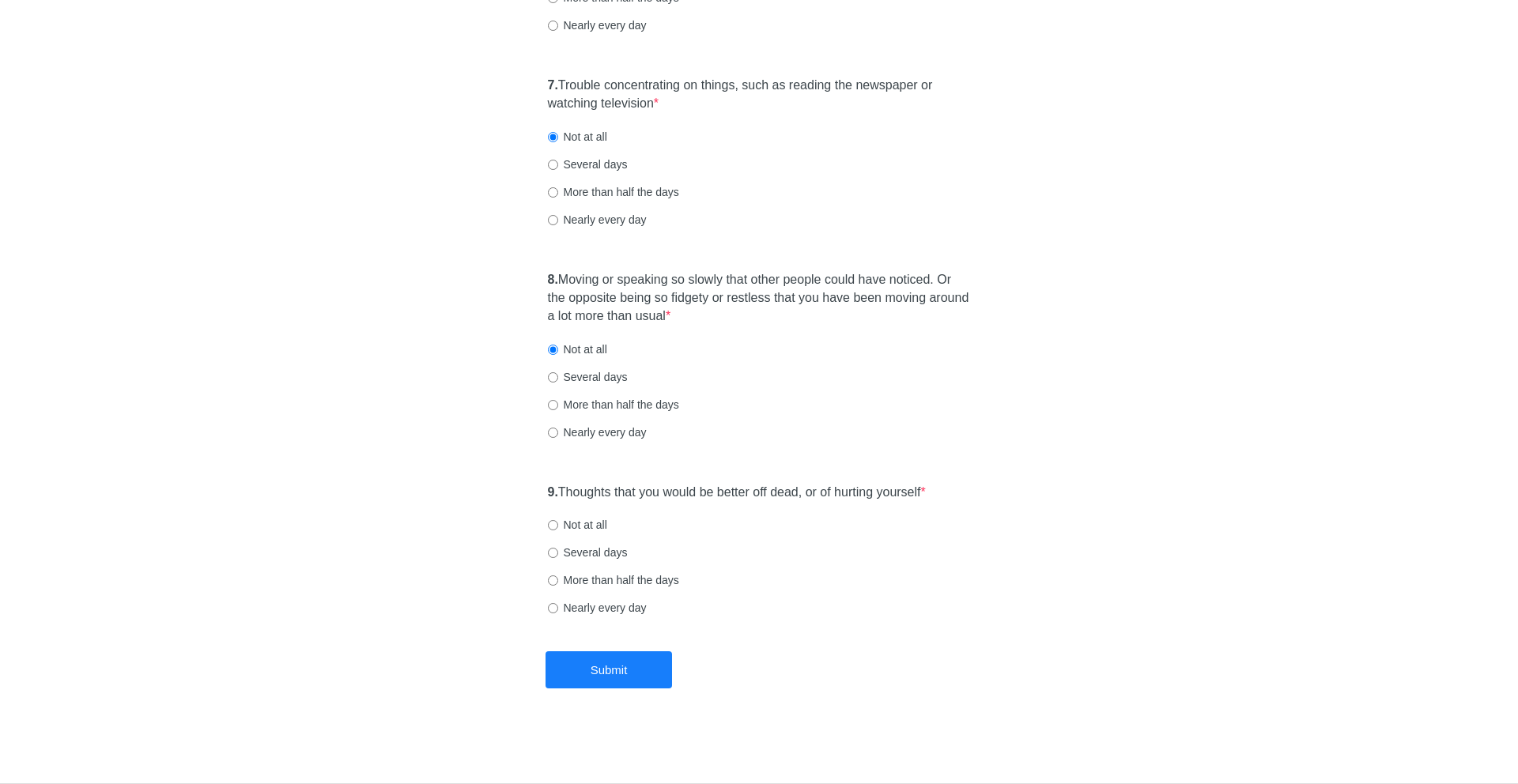
click at [586, 517] on label "Not at all" at bounding box center [577, 524] width 59 height 16
click at [558, 520] on input "Not at all" at bounding box center [552, 525] width 10 height 10
radio input "true"
click at [632, 667] on button "Submit" at bounding box center [609, 670] width 126 height 37
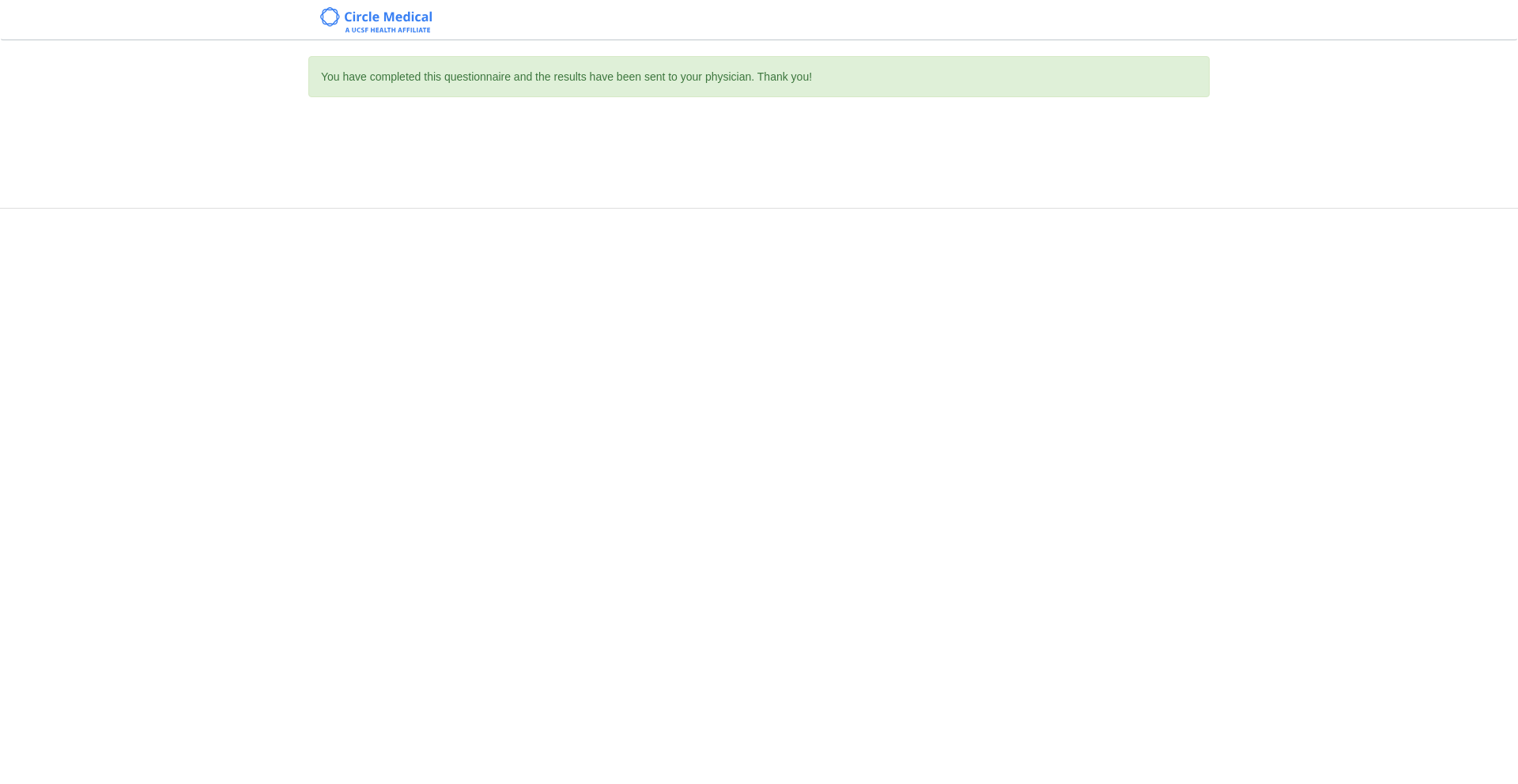
scroll to position [0, 0]
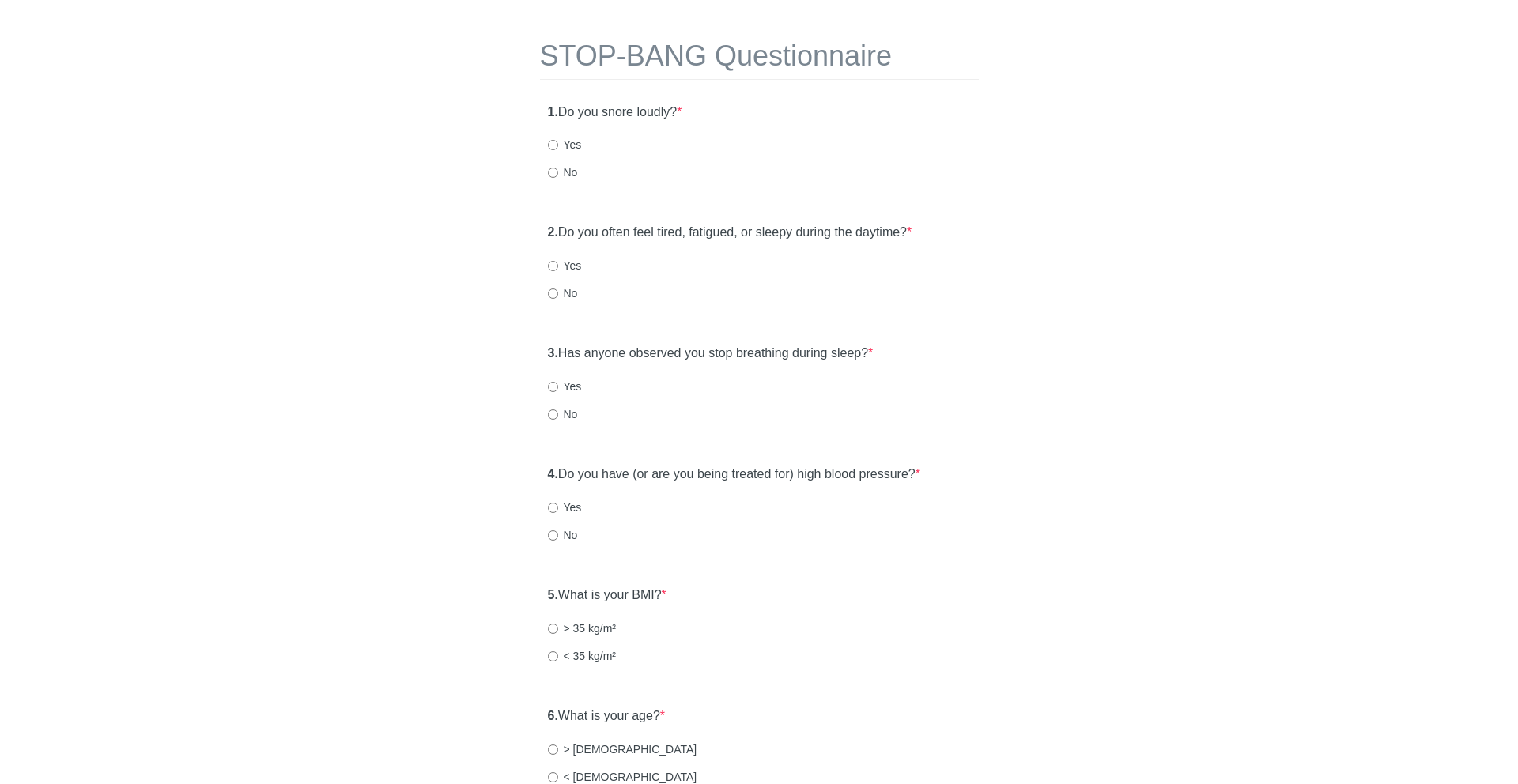
scroll to position [30, 0]
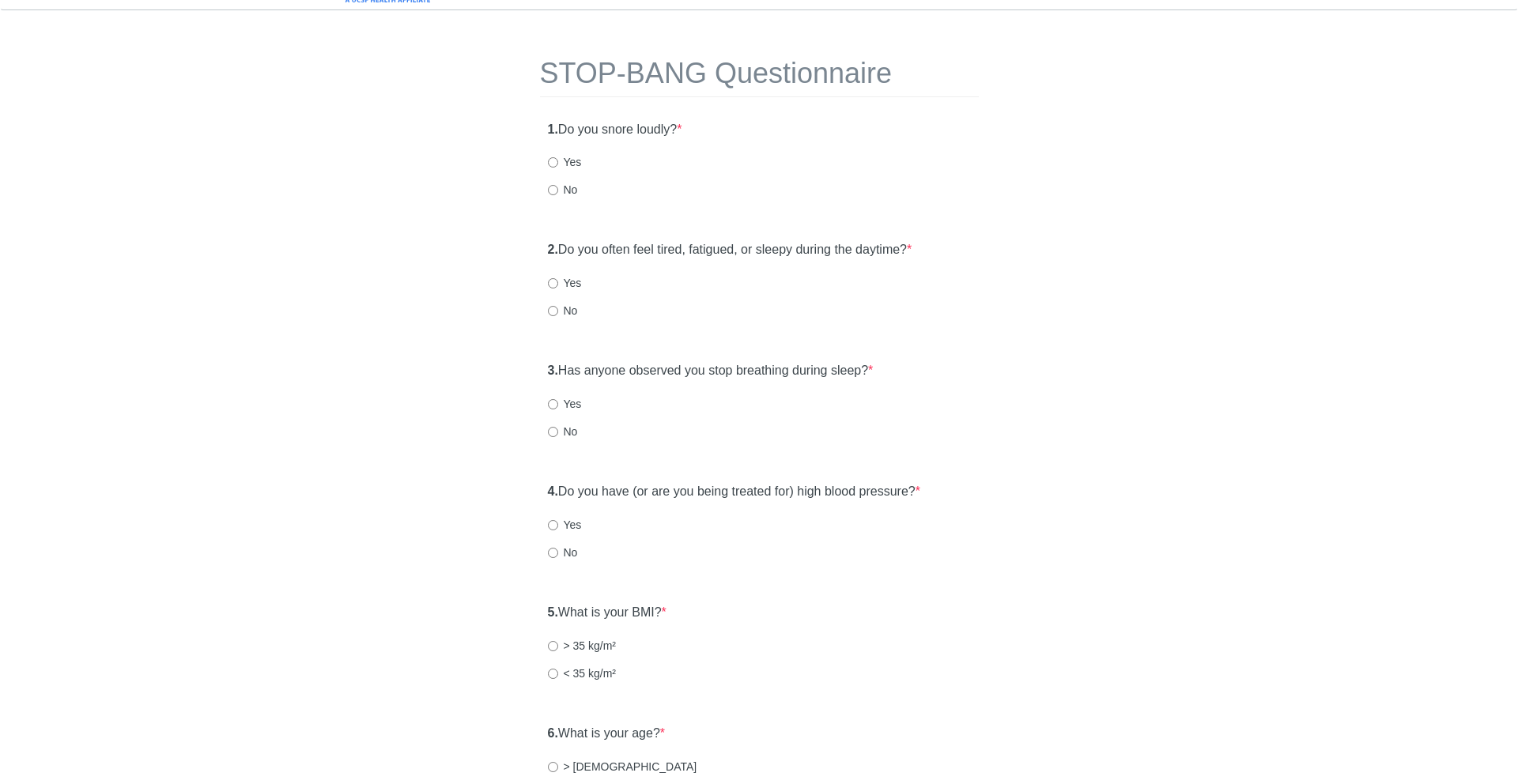
drag, startPoint x: 564, startPoint y: 130, endPoint x: 708, endPoint y: 130, distance: 144.0
click at [708, 234] on div "1. Do you snore loudly? * Yes No" at bounding box center [759, 288] width 438 height 109
click at [571, 164] on label "Yes" at bounding box center [565, 162] width 34 height 16
click at [558, 164] on input "Yes" at bounding box center [552, 162] width 10 height 10
radio input "true"
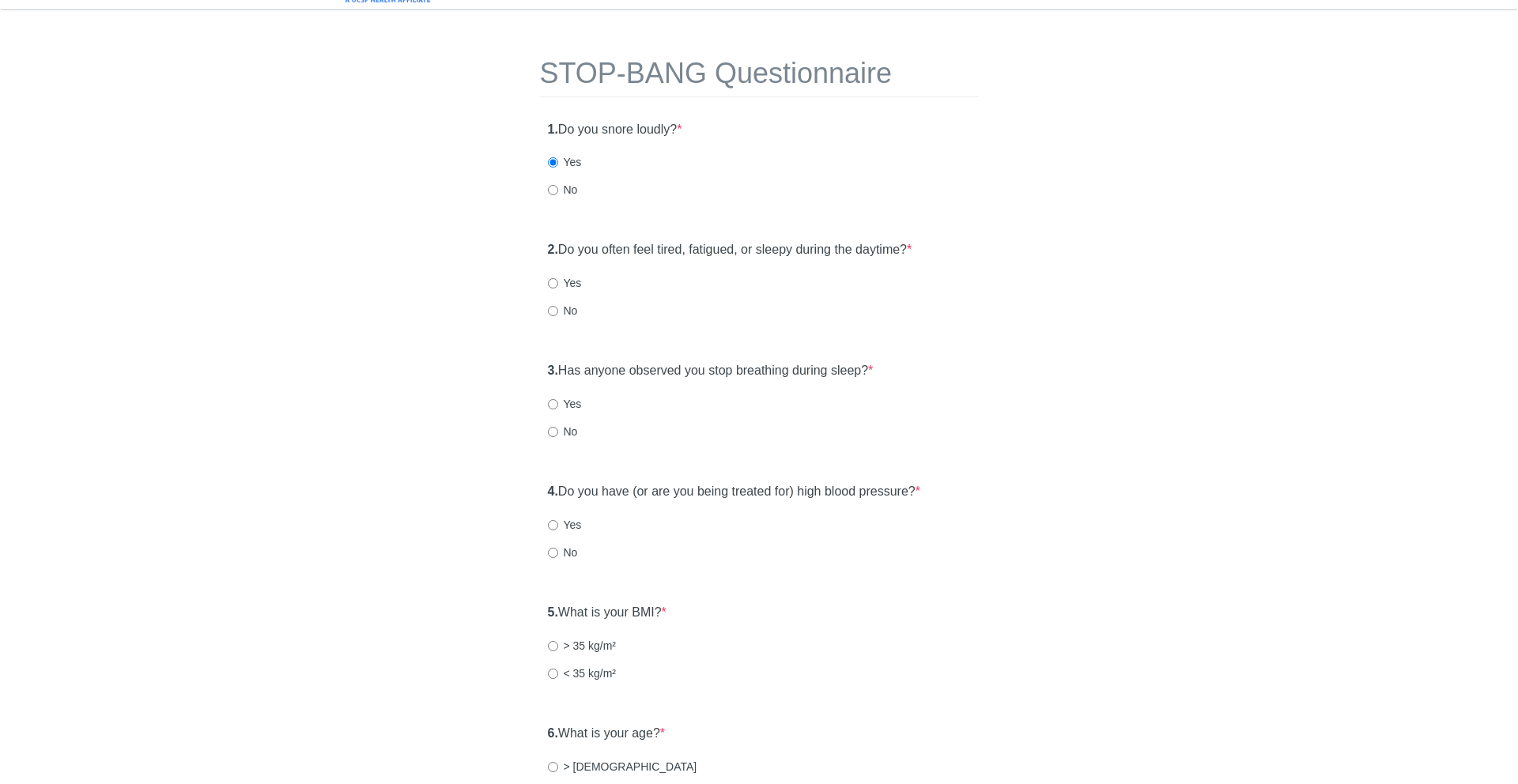
drag, startPoint x: 568, startPoint y: 246, endPoint x: 936, endPoint y: 245, distance: 368.0
click at [912, 245] on label "2. Do you often feel tired, fatigued, or sleepy during the daytime? *" at bounding box center [730, 249] width 365 height 18
click at [604, 306] on div "No" at bounding box center [759, 310] width 423 height 16
click at [549, 315] on input "No" at bounding box center [552, 310] width 10 height 10
radio input "true"
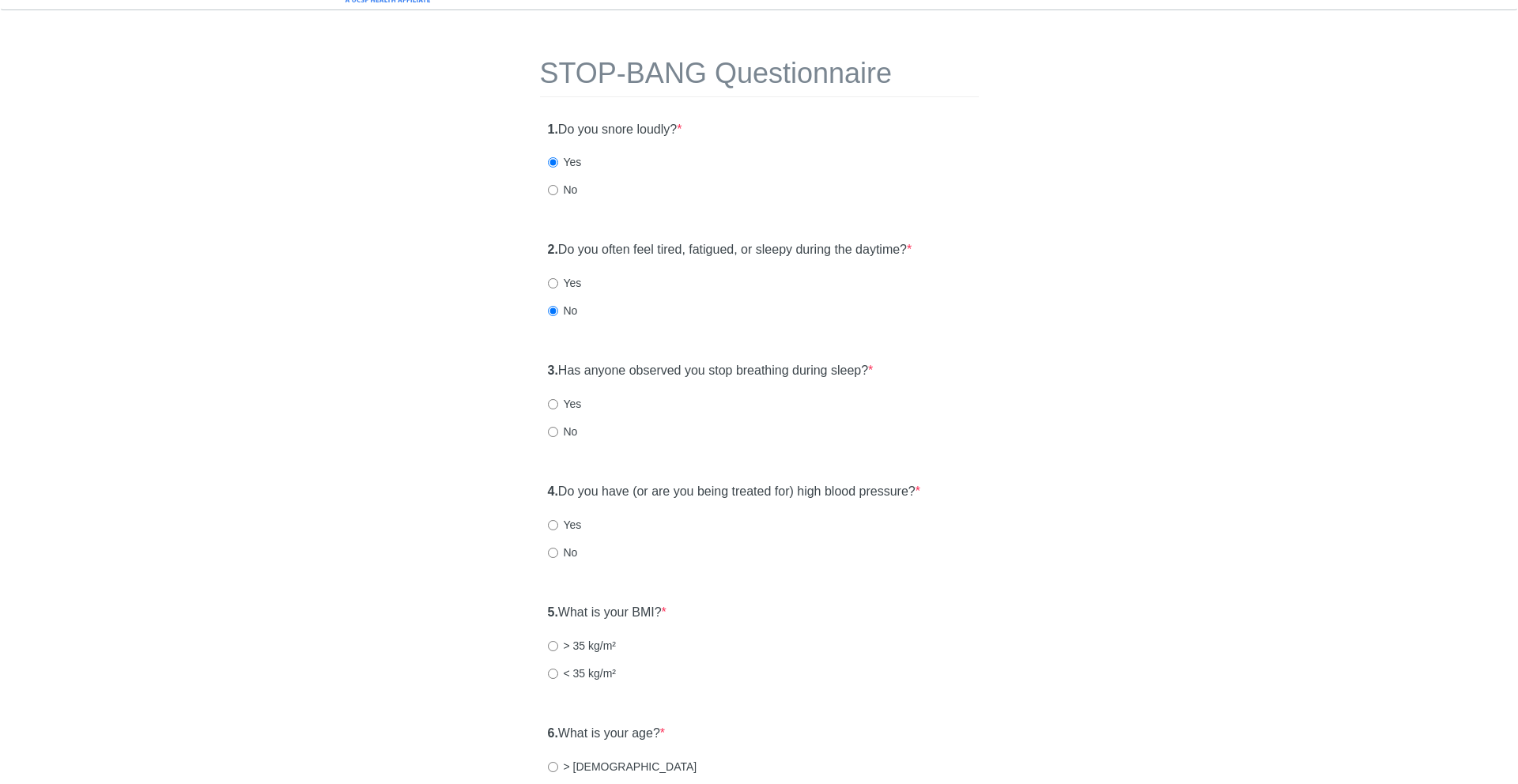
drag, startPoint x: 562, startPoint y: 373, endPoint x: 920, endPoint y: 370, distance: 358.0
click at [920, 475] on div "3. Has anyone observed you stop breathing during sleep? * Yes No" at bounding box center [759, 529] width 438 height 109
click at [594, 406] on div "Yes" at bounding box center [759, 404] width 423 height 16
click at [577, 433] on label "No" at bounding box center [563, 431] width 30 height 16
click at [558, 433] on input "No" at bounding box center [552, 432] width 10 height 10
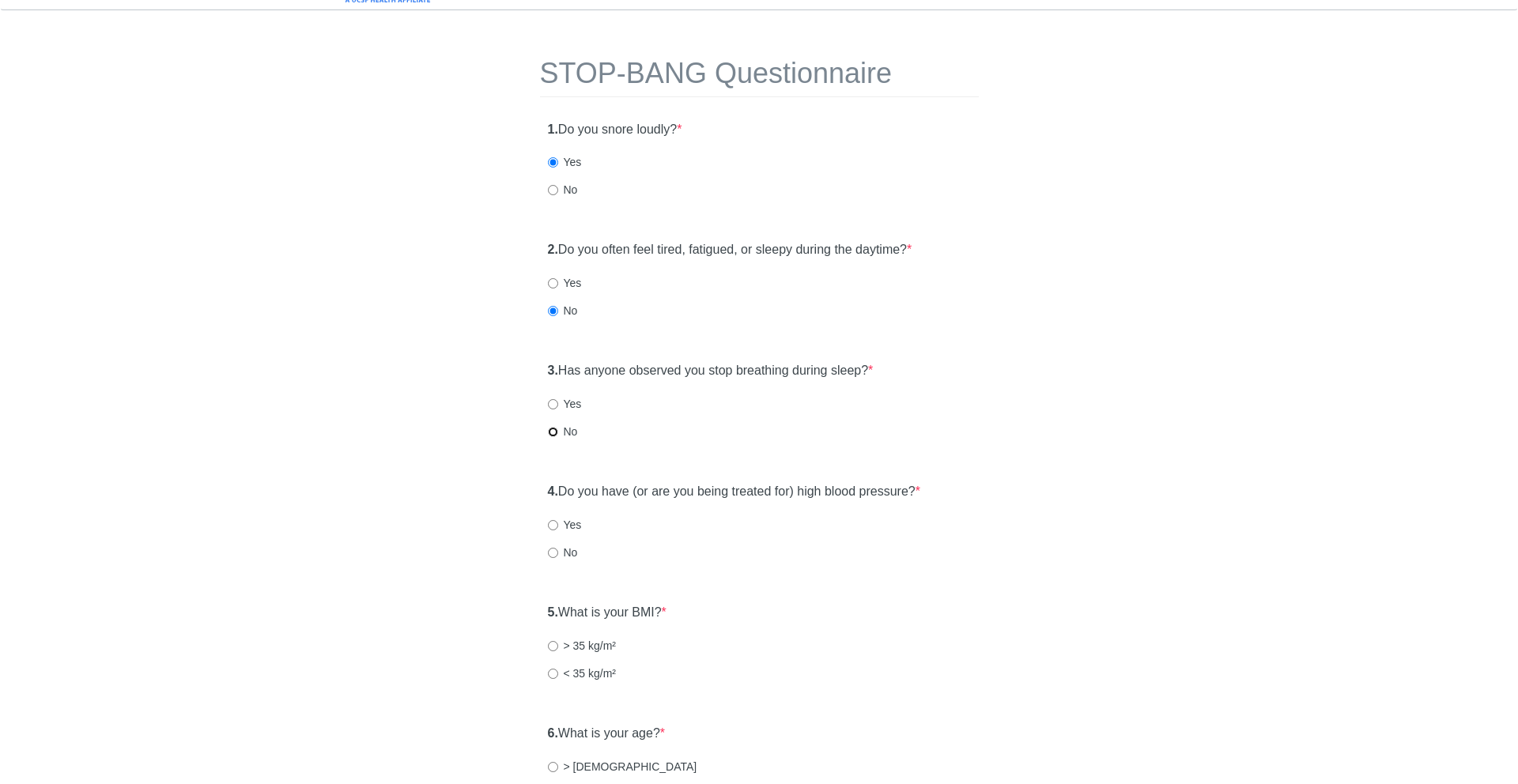
radio input "true"
drag, startPoint x: 565, startPoint y: 489, endPoint x: 976, endPoint y: 490, distance: 411.0
click at [976, 596] on div "4. Do you have (or are you being treated for) high blood pressure? * Yes No" at bounding box center [759, 650] width 438 height 109
click at [568, 553] on label "No" at bounding box center [563, 552] width 30 height 16
click at [558, 553] on input "No" at bounding box center [552, 552] width 10 height 10
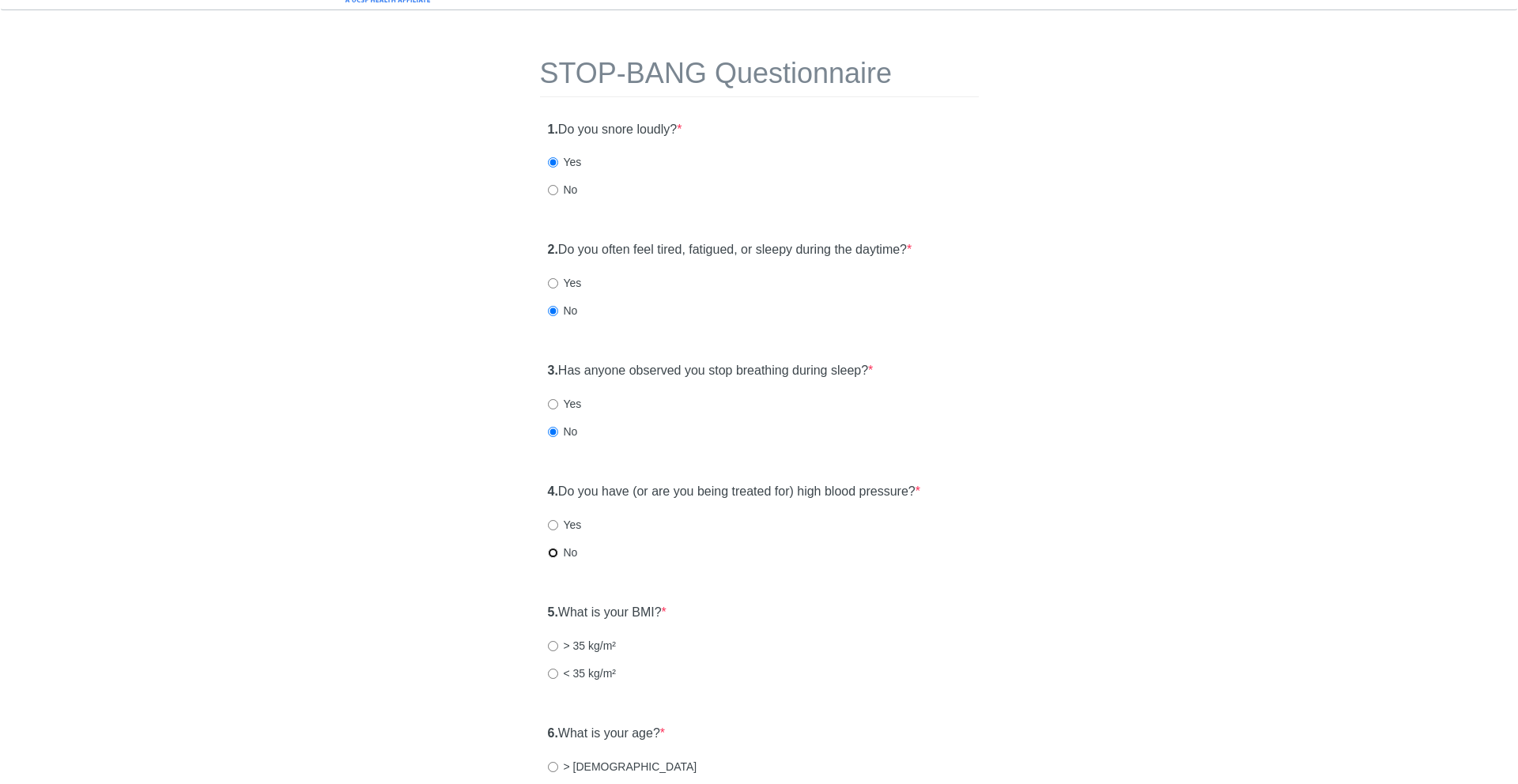
radio input "true"
drag, startPoint x: 561, startPoint y: 607, endPoint x: 685, endPoint y: 606, distance: 124.0
click at [685, 717] on div "5. What is your BMI? * > 35 kg/m² < 35 kg/m²" at bounding box center [759, 771] width 438 height 109
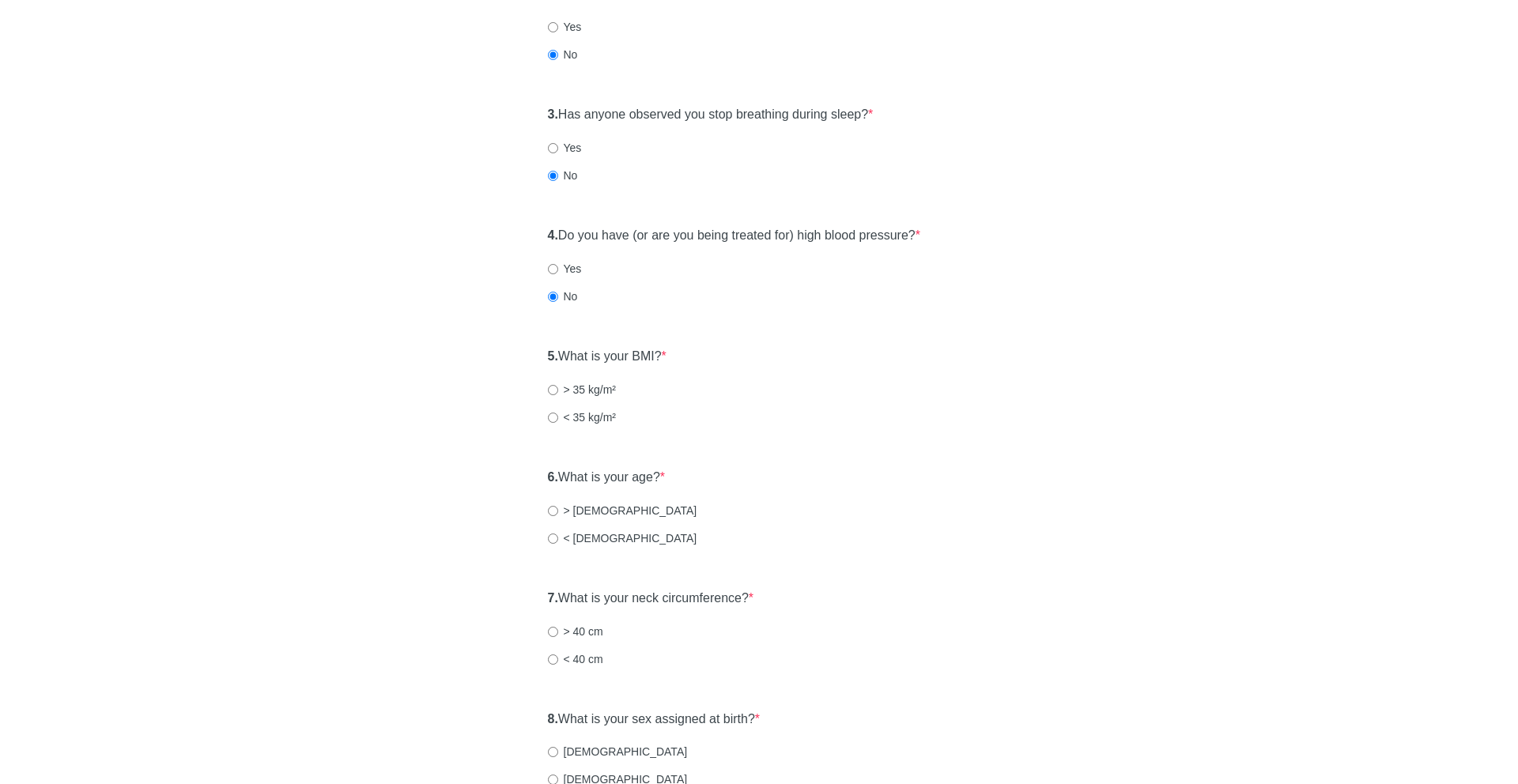
scroll to position [292, 0]
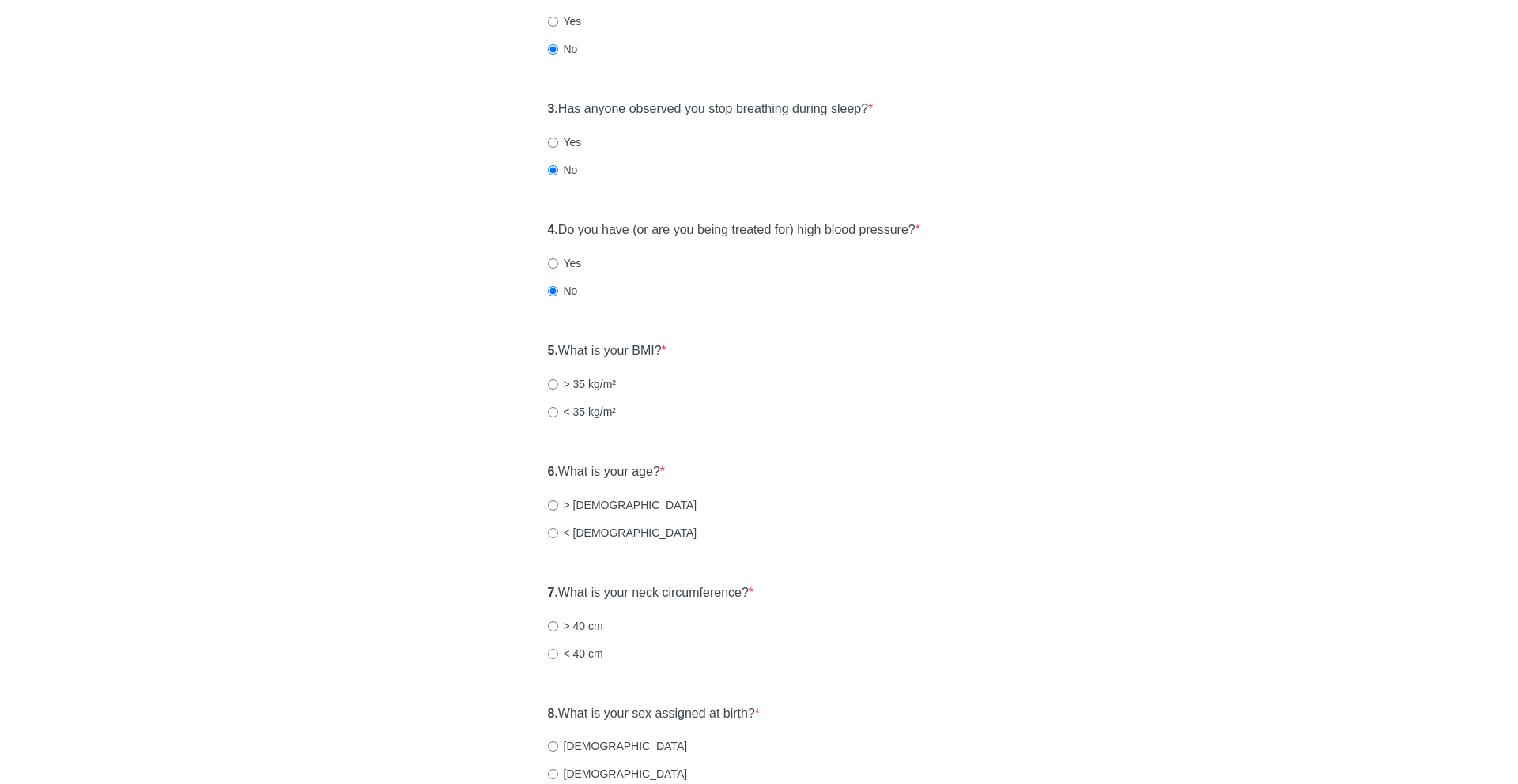
click at [561, 408] on label "< 35 kg/m²" at bounding box center [582, 411] width 69 height 16
click at [558, 408] on input "< 35 kg/m²" at bounding box center [552, 412] width 10 height 10
radio input "true"
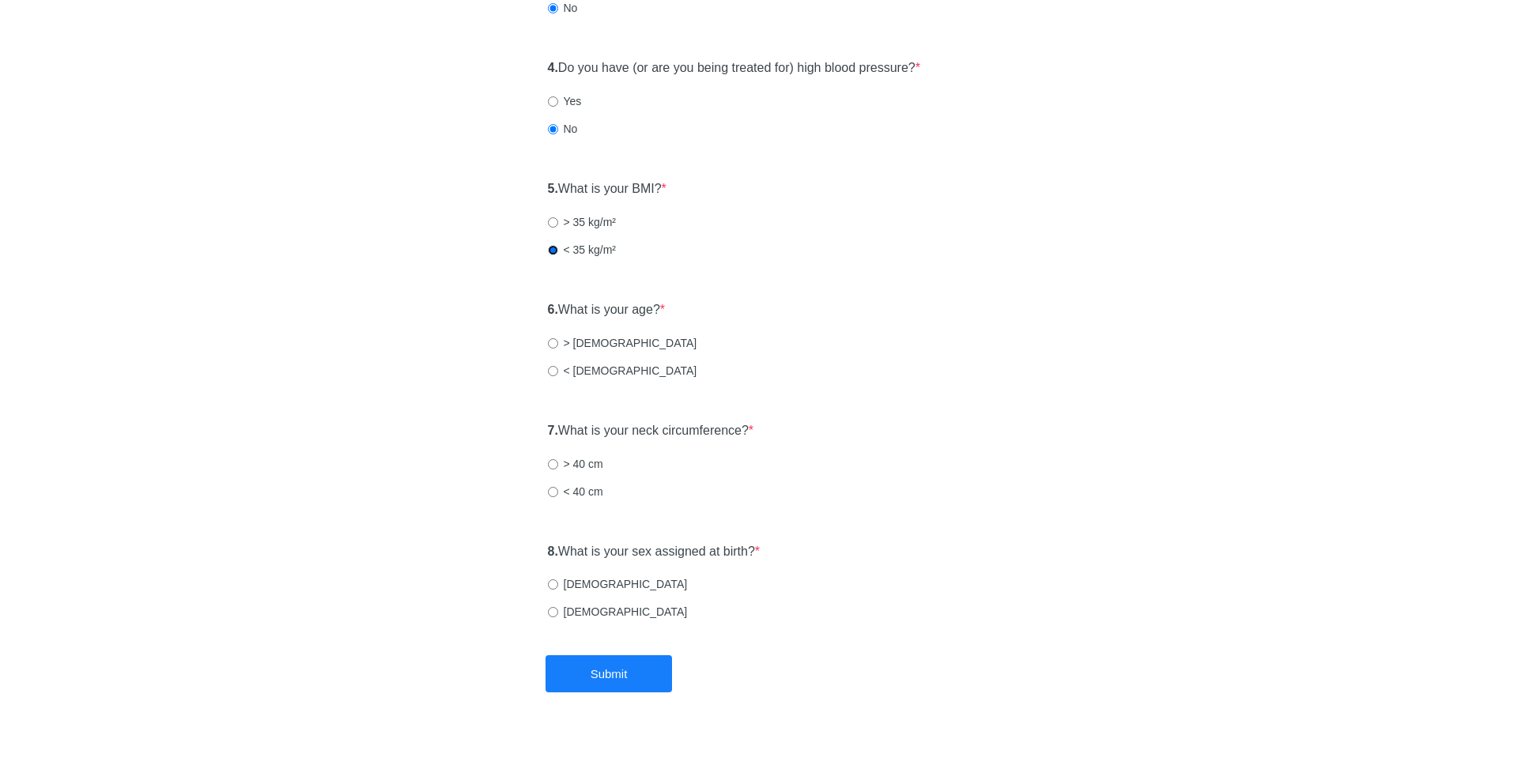
scroll to position [458, 0]
click at [552, 341] on input "> [DEMOGRAPHIC_DATA]" at bounding box center [552, 339] width 10 height 10
radio input "true"
click at [556, 487] on input "< 40 cm" at bounding box center [552, 488] width 10 height 10
radio input "true"
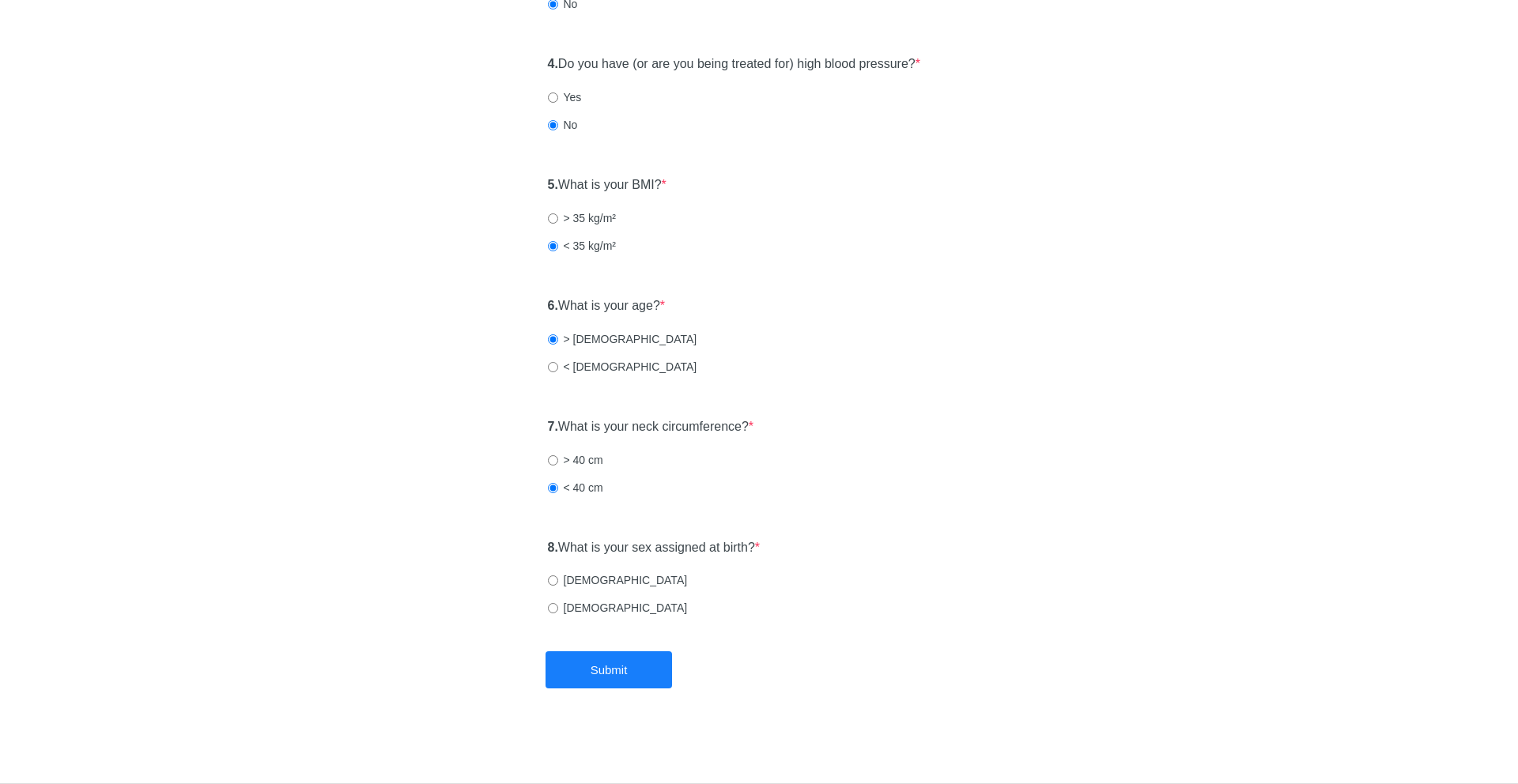
drag, startPoint x: 572, startPoint y: 551, endPoint x: 810, endPoint y: 556, distance: 238.1
click at [810, 556] on div "8. What is your sex assigned at birth? * [DEMOGRAPHIC_DATA] [DEMOGRAPHIC_DATA]" at bounding box center [759, 585] width 438 height 109
click at [586, 606] on label "[DEMOGRAPHIC_DATA]" at bounding box center [618, 607] width 140 height 16
click at [558, 606] on input "[DEMOGRAPHIC_DATA]" at bounding box center [552, 607] width 10 height 10
radio input "true"
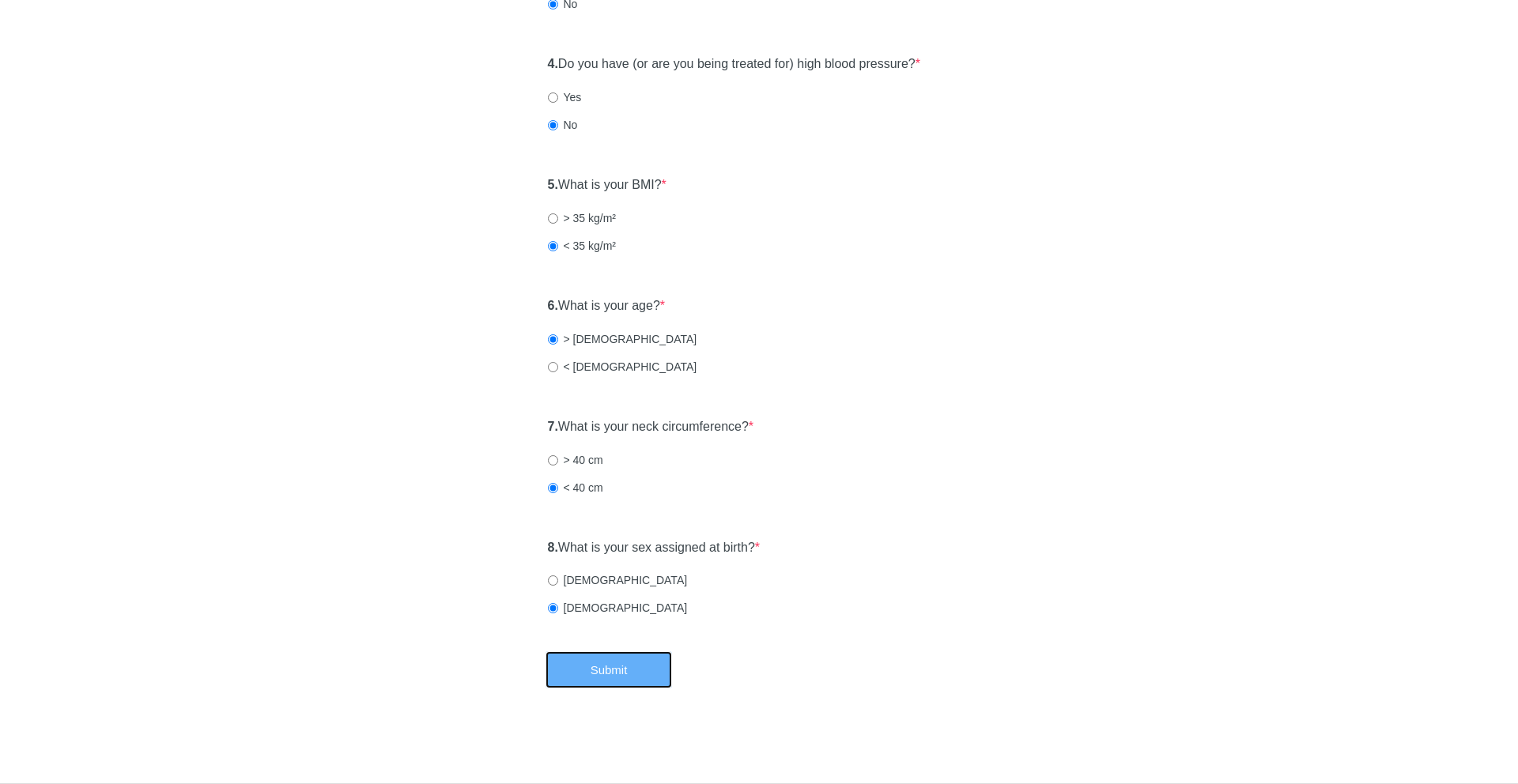
click at [625, 659] on button "Submit" at bounding box center [609, 670] width 126 height 37
